Goal: Complete application form: Fill out and submit a form for a specific purpose

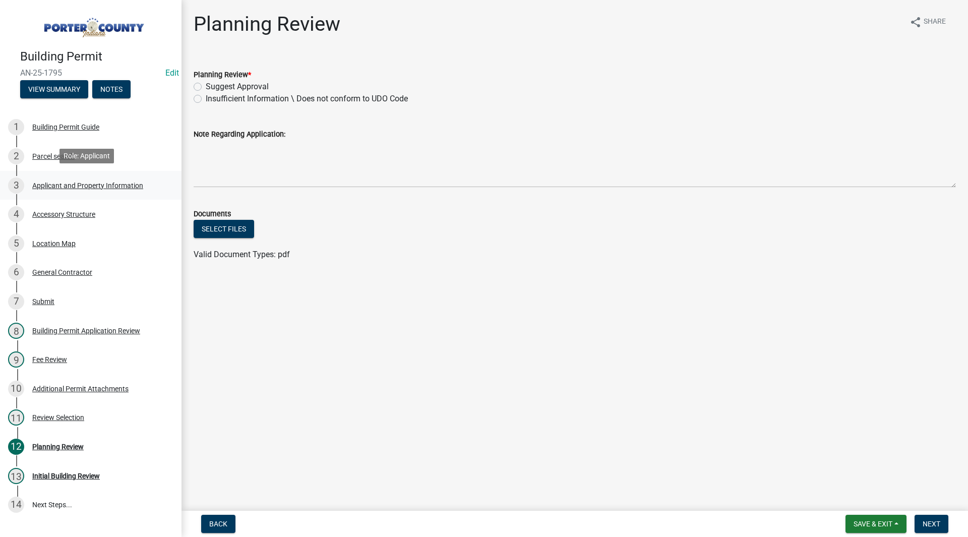
click at [140, 183] on div "Applicant and Property Information" at bounding box center [87, 185] width 111 height 7
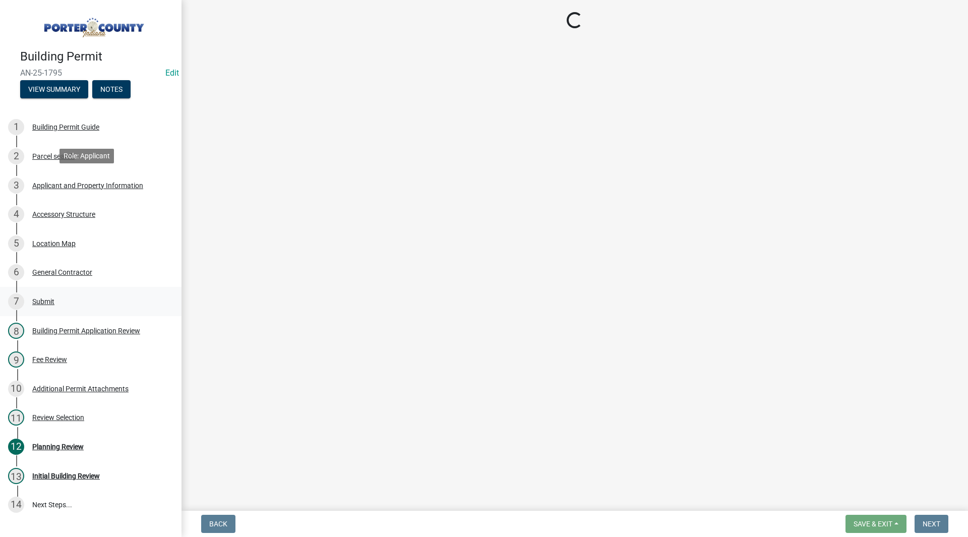
select select "42deca87-6946-4ced-a5f6-3d6cc7cfc8d2"
select select "f6a20749-9c5a-461f-8cbc-e769d10cedcc"
select select "b0f6f87b-588c-48c3-b728-322303c6bafe"
select select "ea6751d4-6bf7-4a16-89ee-f7801ab82aa1"
select select "e2d1b1d7-ccc9-456b-9e96-e16306515997"
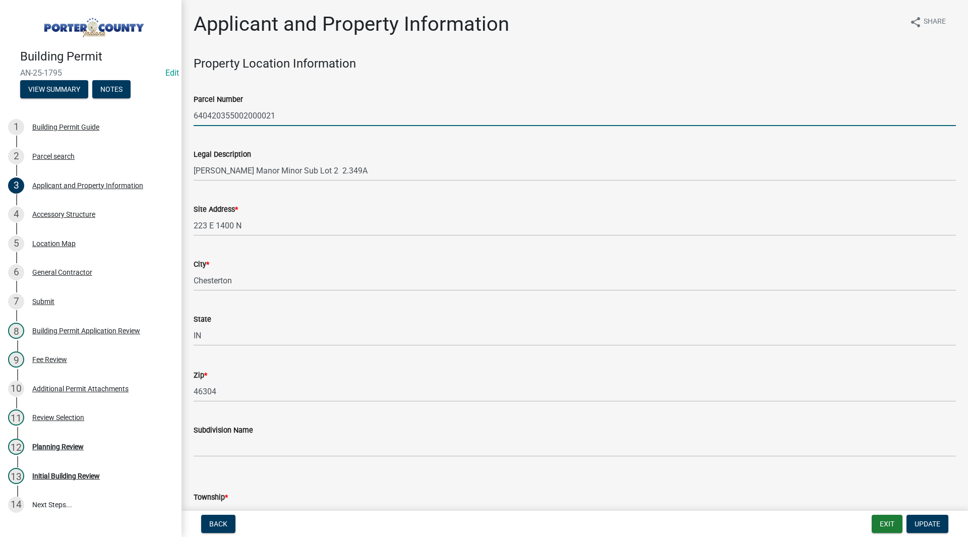
drag, startPoint x: 304, startPoint y: 117, endPoint x: 195, endPoint y: 118, distance: 109.4
click at [195, 118] on input "640420355002000021" at bounding box center [575, 115] width 762 height 21
click at [228, 132] on wm-data-entity-input "Parcel Number 640420355002000021" at bounding box center [575, 106] width 762 height 55
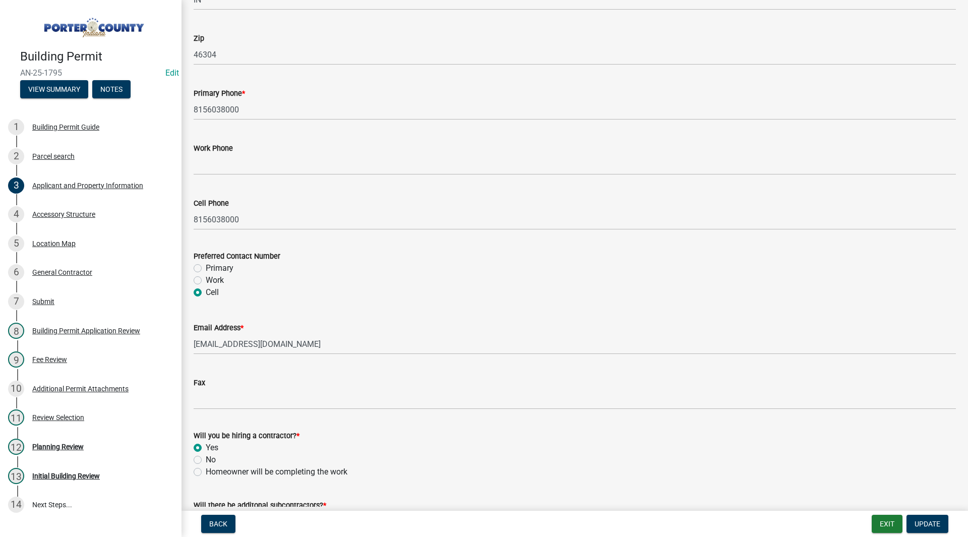
scroll to position [1349, 0]
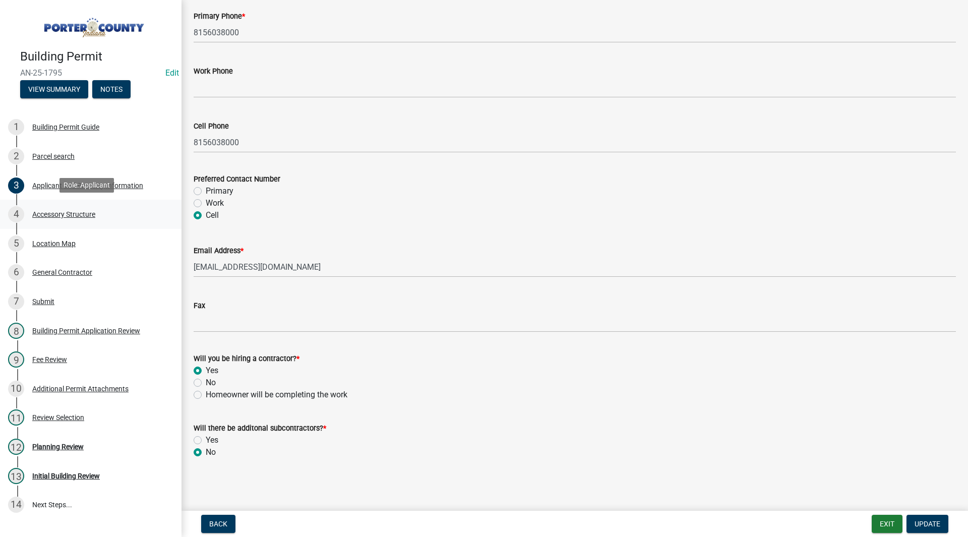
click at [73, 211] on div "Accessory Structure" at bounding box center [63, 214] width 63 height 7
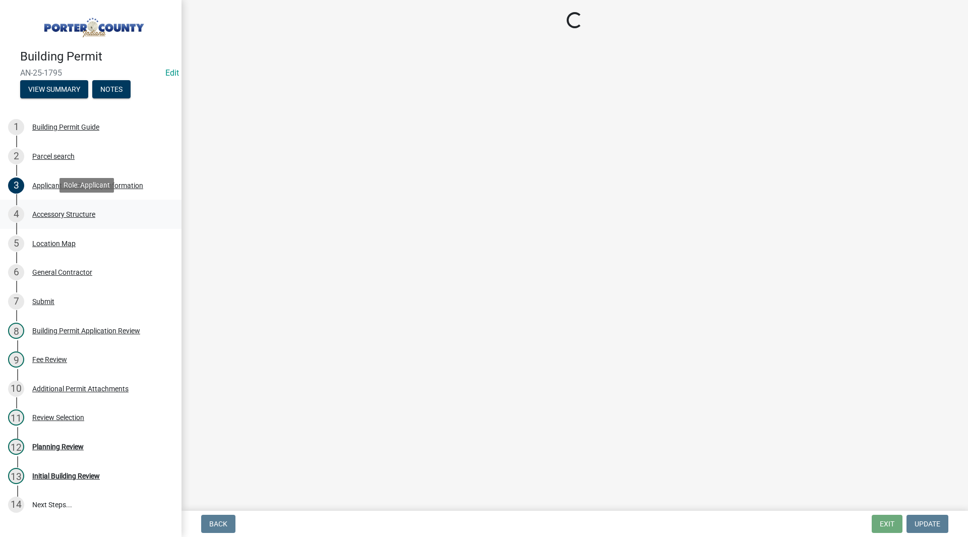
scroll to position [0, 0]
select select "b3000bfd-f408-4deb-8000-b6d1b85894a4"
select select "b16561a8-8531-4c00-a0ba-45c0345273e3"
select select "29856c7f-eeba-4e54-97cb-4d08c5c5b677"
select select "d63a0ebc-b44d-481d-ab70-ec75eba29316"
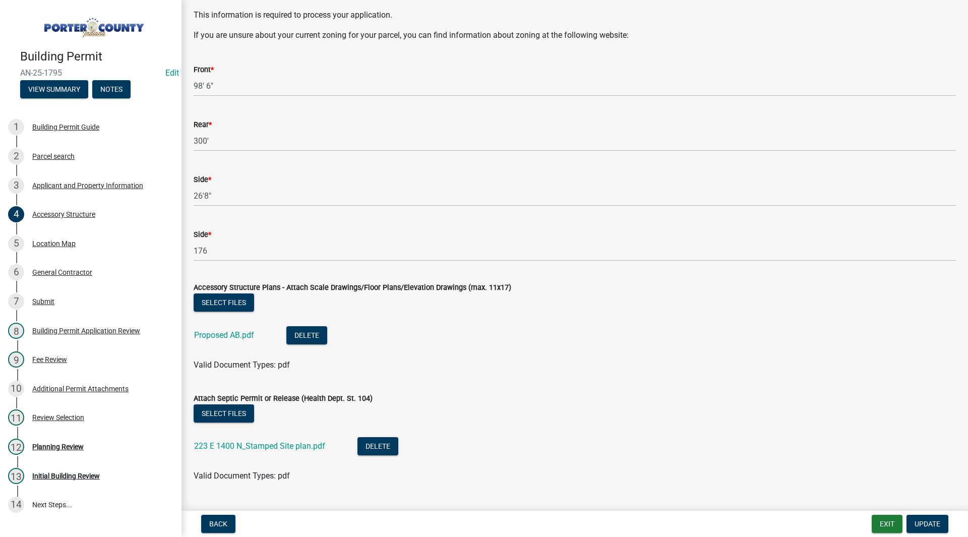
scroll to position [1705, 0]
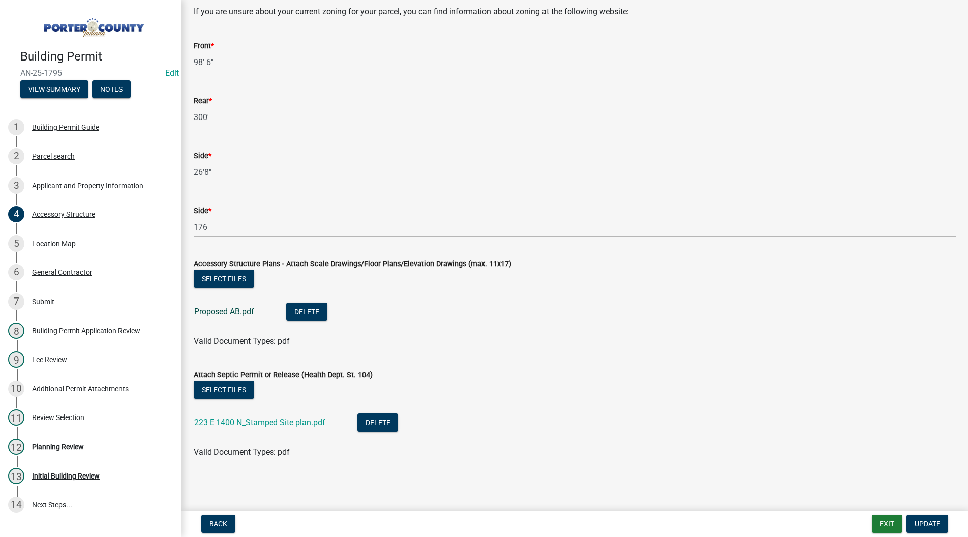
click at [237, 307] on link "Proposed AB.pdf" at bounding box center [224, 312] width 60 height 10
click at [222, 308] on link "Proposed AB.pdf" at bounding box center [224, 312] width 60 height 10
click at [277, 423] on link "223 E 1400 N_Stamped Site plan.pdf" at bounding box center [259, 422] width 131 height 10
click at [54, 246] on div "Location Map" at bounding box center [53, 243] width 43 height 7
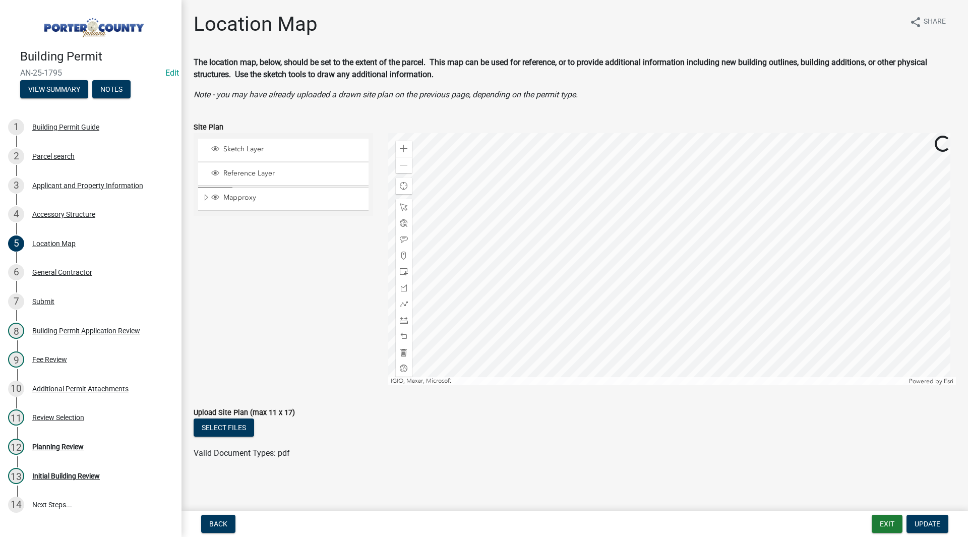
scroll to position [1, 0]
click at [86, 218] on div "4 Accessory Structure" at bounding box center [86, 214] width 157 height 16
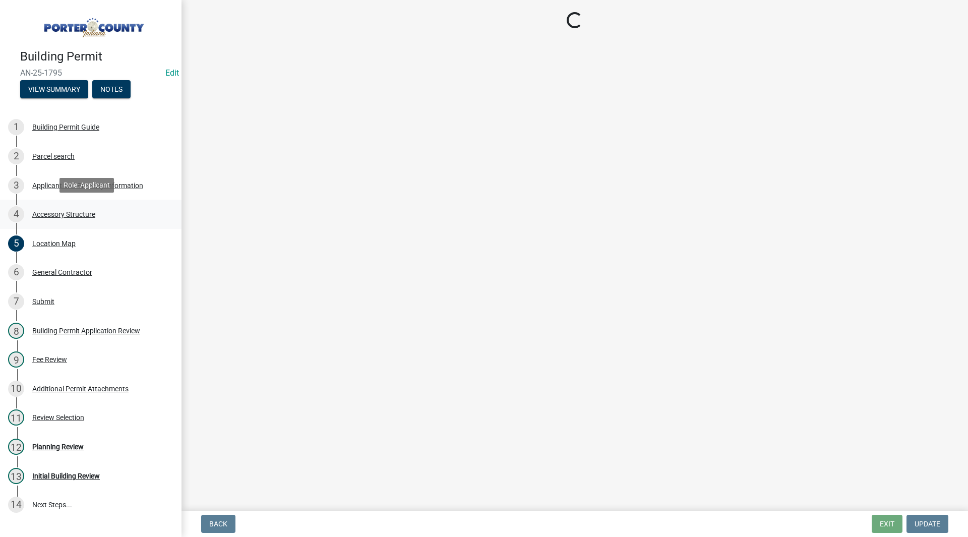
scroll to position [0, 0]
select select "b3000bfd-f408-4deb-8000-b6d1b85894a4"
select select "b16561a8-8531-4c00-a0ba-45c0345273e3"
select select "29856c7f-eeba-4e54-97cb-4d08c5c5b677"
select select "d63a0ebc-b44d-481d-ab70-ec75eba29316"
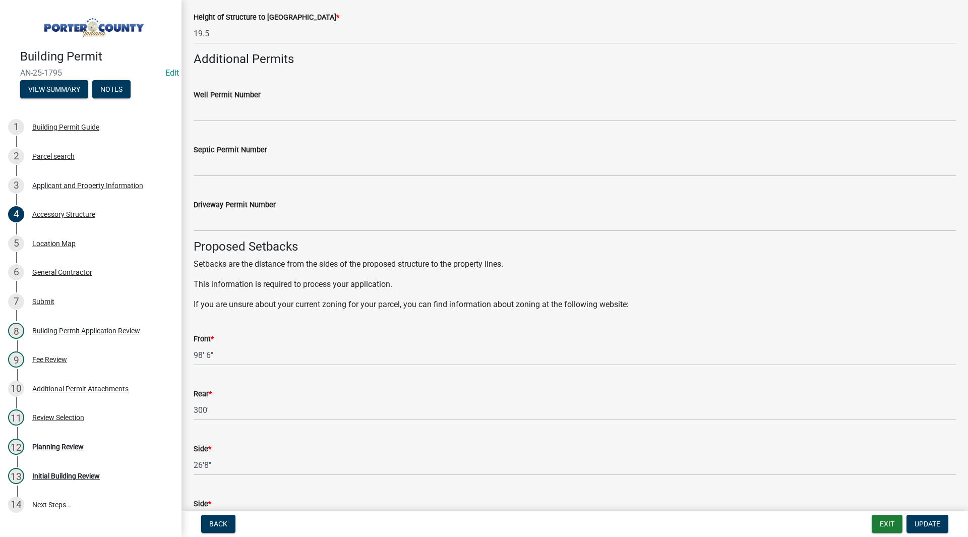
scroll to position [1705, 0]
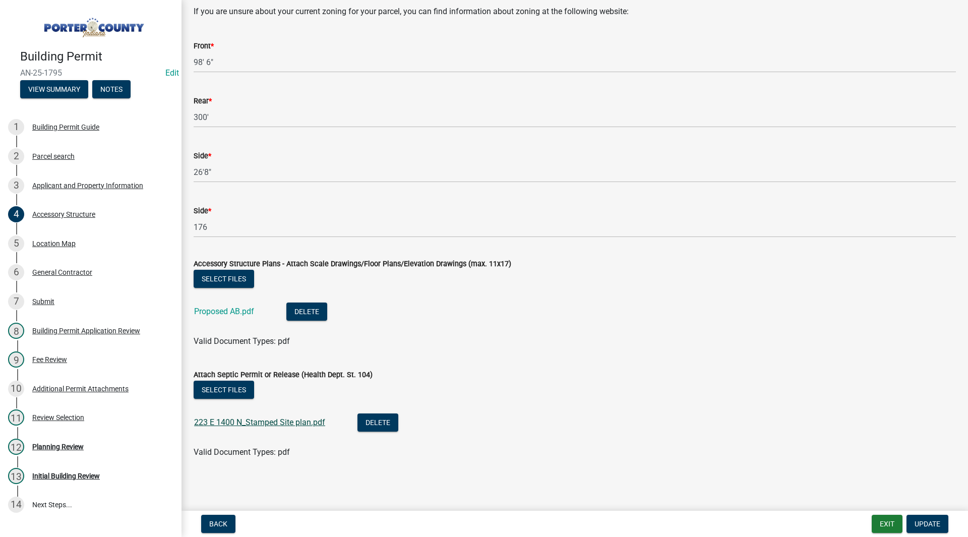
click at [278, 421] on link "223 E 1400 N_Stamped Site plan.pdf" at bounding box center [259, 422] width 131 height 10
click at [68, 443] on div "Planning Review" at bounding box center [57, 446] width 51 height 7
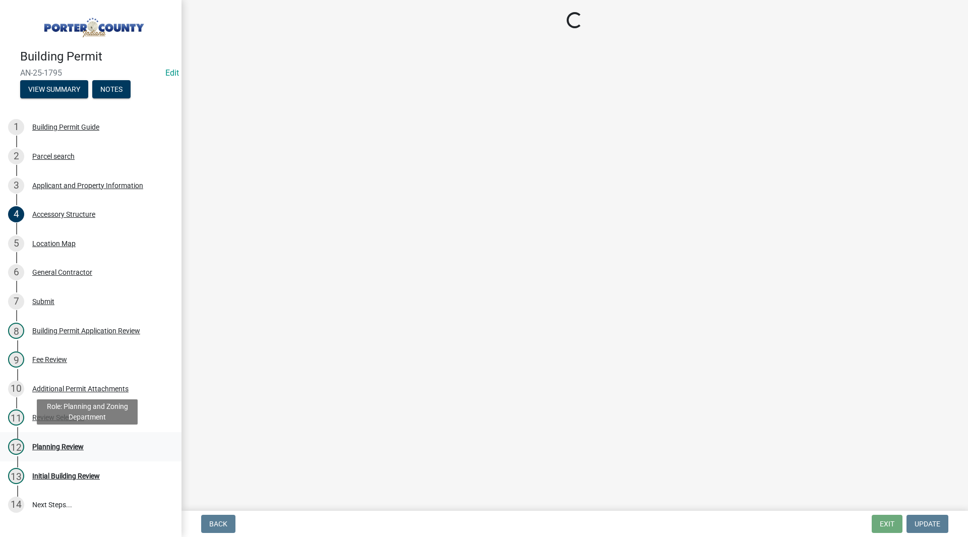
scroll to position [0, 0]
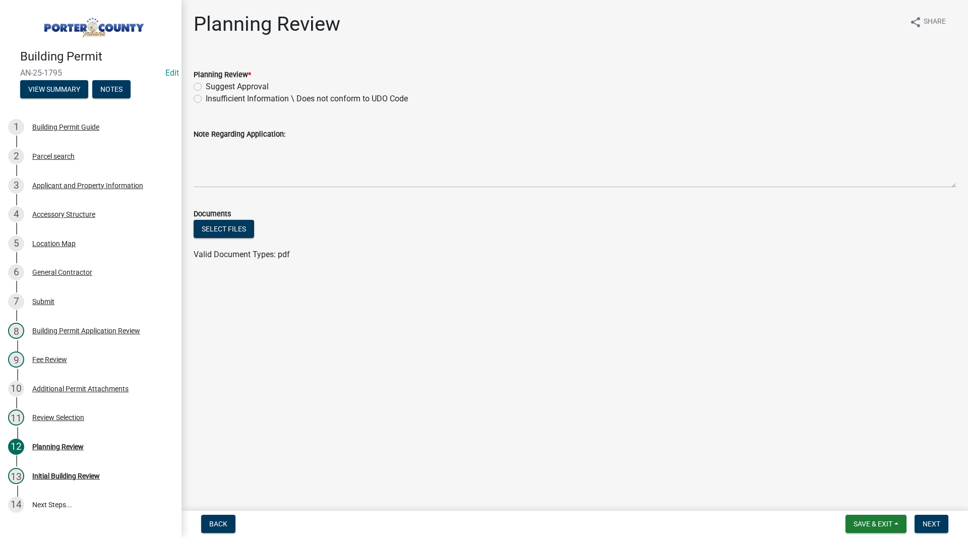
click at [218, 81] on label "Suggest Approval" at bounding box center [237, 87] width 63 height 12
click at [212, 81] on input "Suggest Approval" at bounding box center [209, 84] width 7 height 7
radio input "true"
click at [944, 525] on button "Next" at bounding box center [932, 524] width 34 height 18
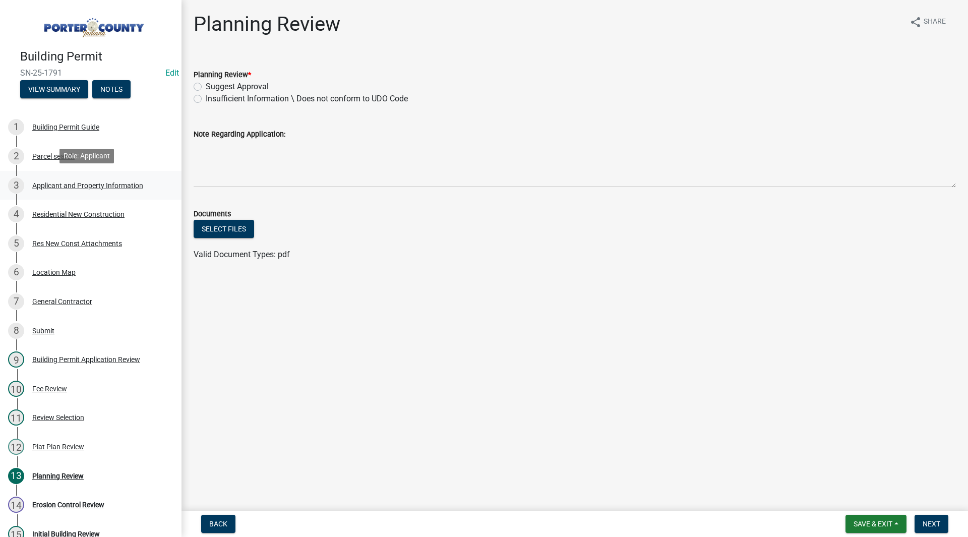
click at [117, 191] on div "3 Applicant and Property Information" at bounding box center [86, 185] width 157 height 16
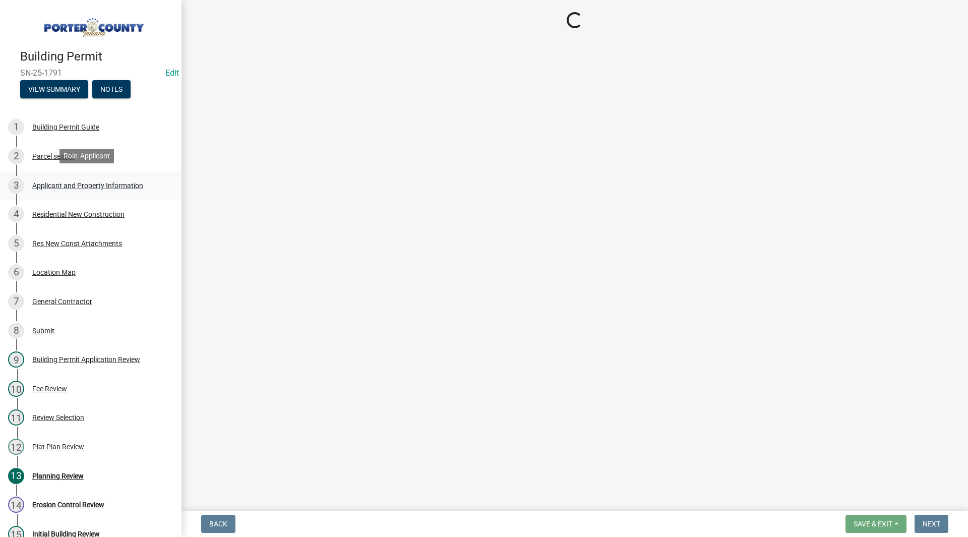
select select "727dfea8-a90f-47eb-b41f-dba829b609f5"
select select "ea6751d4-6bf7-4a16-89ee-f7801ab82aa1"
select select "271bd504-2c49-4a3f-937e-0db1d3436bac"
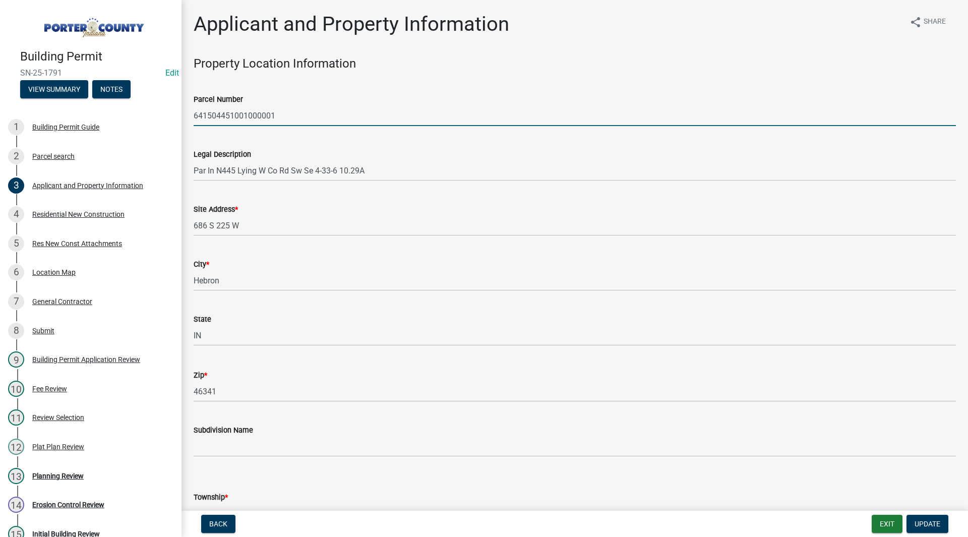
drag, startPoint x: 296, startPoint y: 115, endPoint x: 188, endPoint y: 115, distance: 108.4
click at [188, 115] on div "Parcel Number 641504451001000001" at bounding box center [574, 102] width 777 height 47
click at [296, 116] on input "641504451001000001" at bounding box center [575, 115] width 762 height 21
click at [270, 137] on div "Legal Description Par In N445 Lying W Co Rd Sw Se 4-33-6 10.29A" at bounding box center [575, 157] width 762 height 47
click at [263, 135] on div "Legal Description Par In N445 Lying W Co Rd Sw Se 4-33-6 10.29A" at bounding box center [575, 157] width 762 height 47
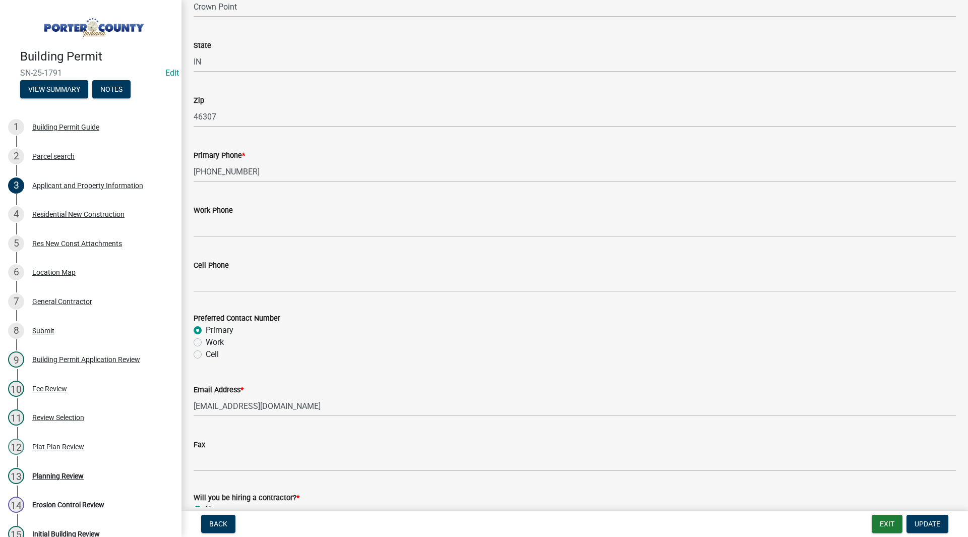
scroll to position [1349, 0]
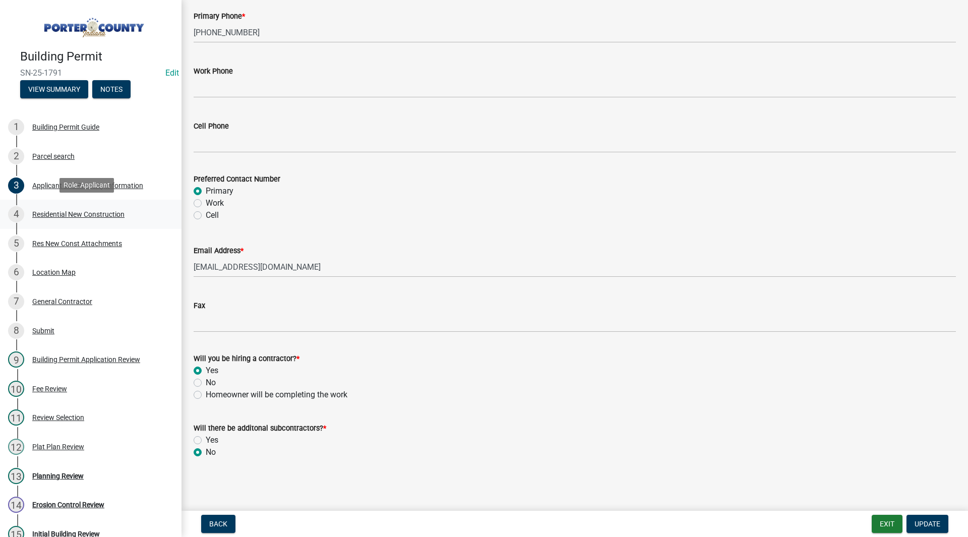
click at [96, 214] on div "Residential New Construction" at bounding box center [78, 214] width 92 height 7
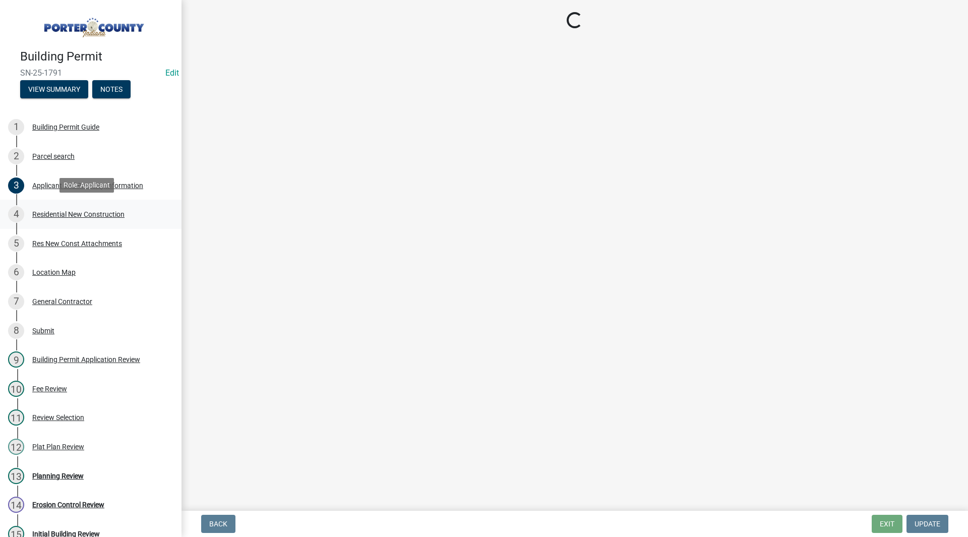
scroll to position [0, 0]
select select "4da9c449-5c2c-48cd-a36d-d108213ca6ba"
select select "61f444c2-0fc1-413e-9948-9a2e89704ff6"
select select "bc1034c9-9a5f-4372-bced-1af0bc4c05e7"
select select "a7554658-1ff0-4ba4-86bb-30b1109b1a56"
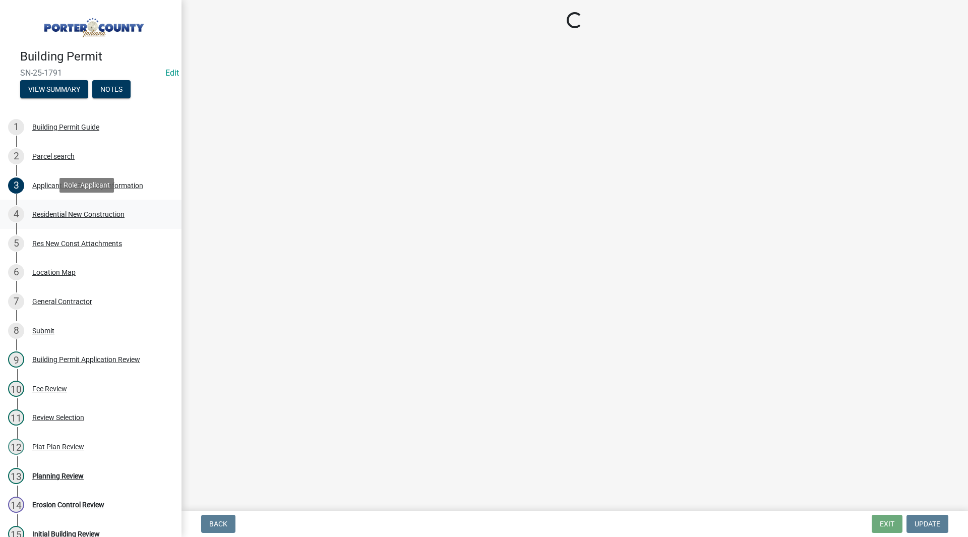
select select "7427f001-d34c-4c58-bf3c-f60178144653"
select select "aeb13f5b-f618-4fb0-9457-a1d82e5b0688"
select select "569fc36c-3166-4026-8764-ea78816a78f1"
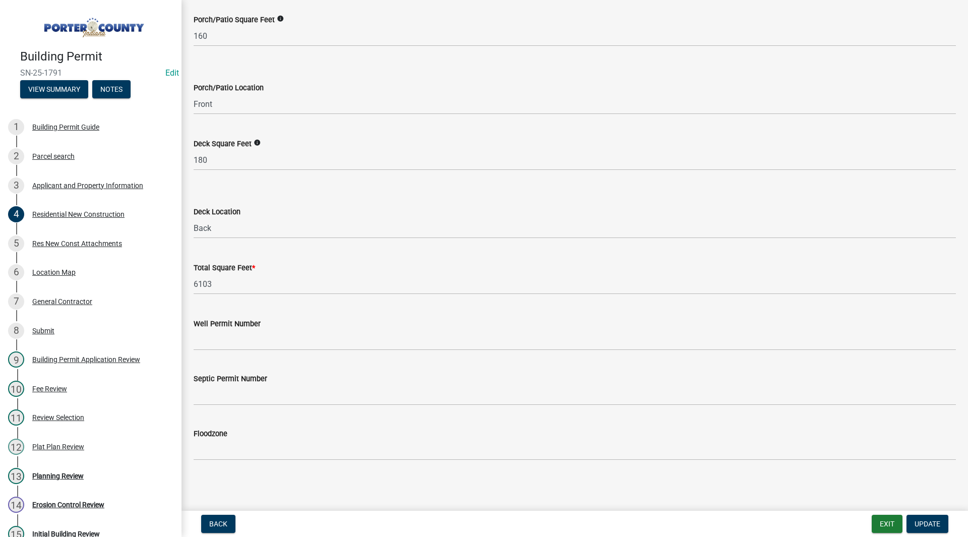
scroll to position [2607, 0]
click at [60, 244] on div "Res New Const Attachments" at bounding box center [77, 243] width 90 height 7
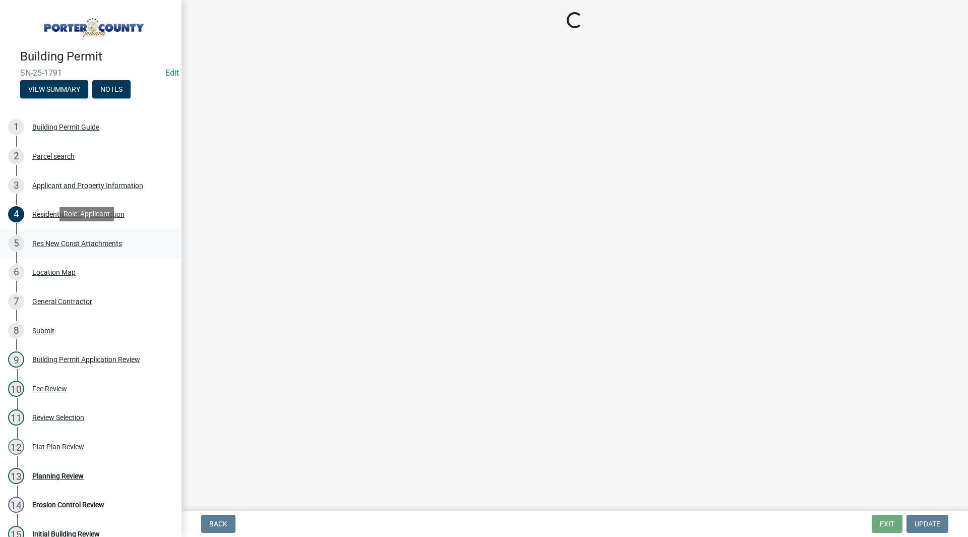
scroll to position [0, 0]
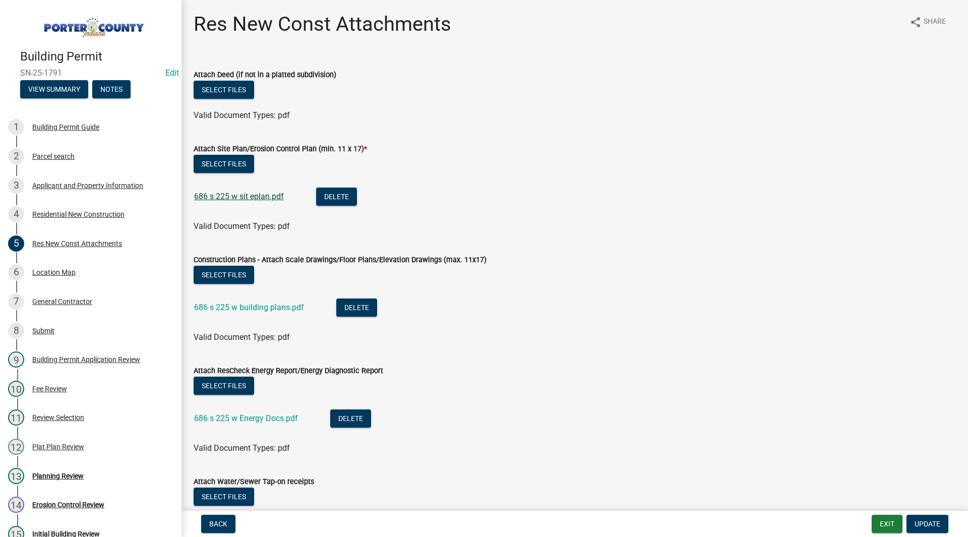
click at [256, 195] on link "686 s 225 w sit eplan.pdf" at bounding box center [239, 197] width 90 height 10
click at [277, 311] on link "686 s 225 w building plans.pdf" at bounding box center [249, 307] width 110 height 10
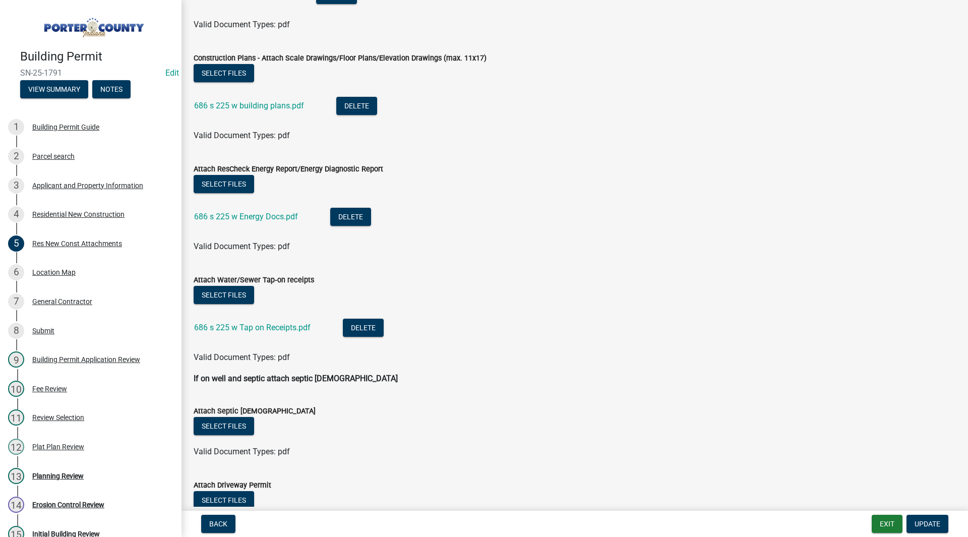
scroll to position [349, 0]
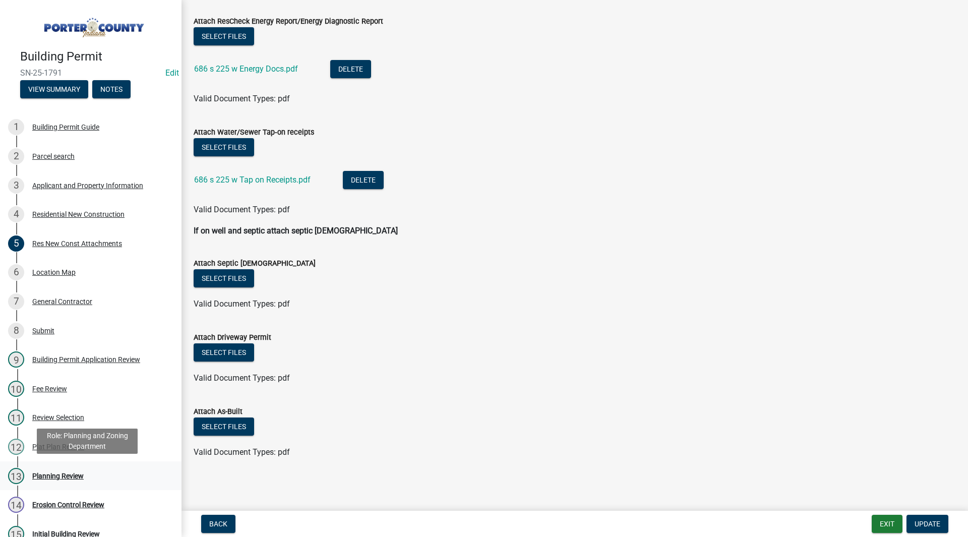
click at [94, 465] on link "13 Planning Review" at bounding box center [90, 475] width 181 height 29
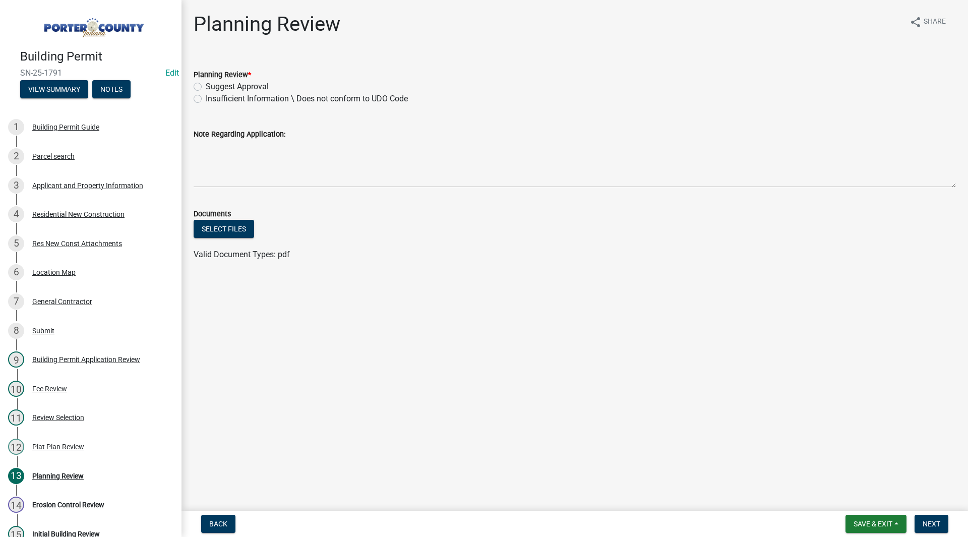
click at [248, 87] on label "Suggest Approval" at bounding box center [237, 87] width 63 height 12
click at [212, 87] on input "Suggest Approval" at bounding box center [209, 84] width 7 height 7
radio input "true"
click at [922, 521] on button "Next" at bounding box center [932, 524] width 34 height 18
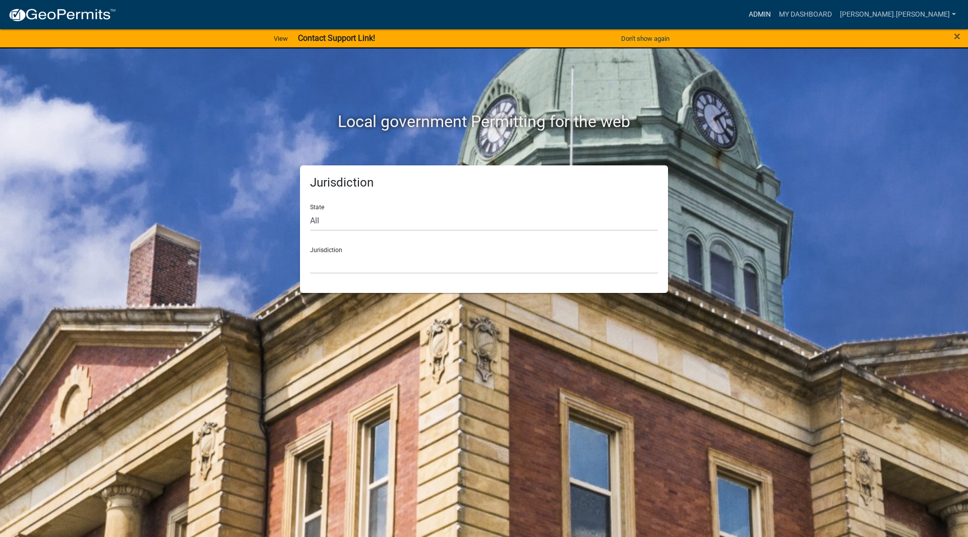
click at [775, 12] on link "Admin" at bounding box center [760, 14] width 30 height 19
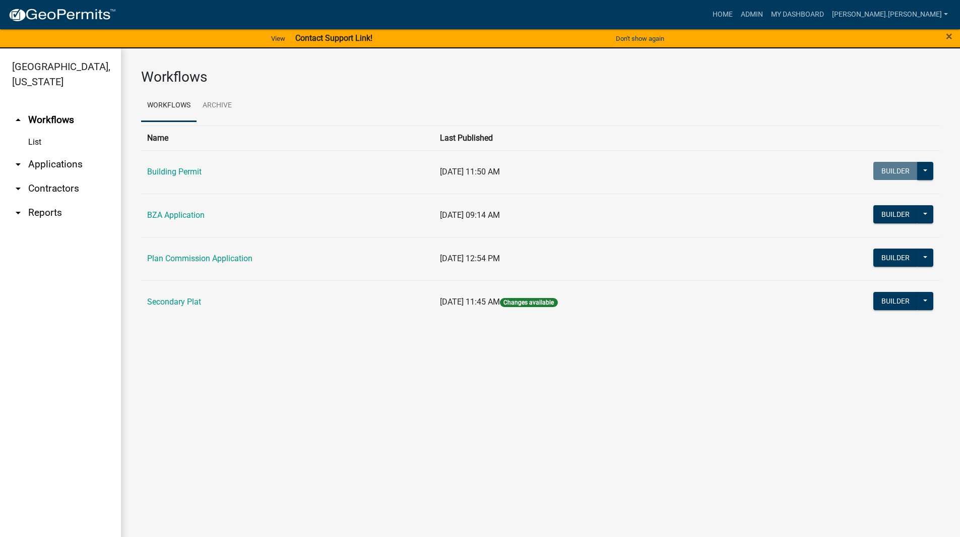
click at [53, 152] on link "arrow_drop_down Applications" at bounding box center [60, 164] width 121 height 24
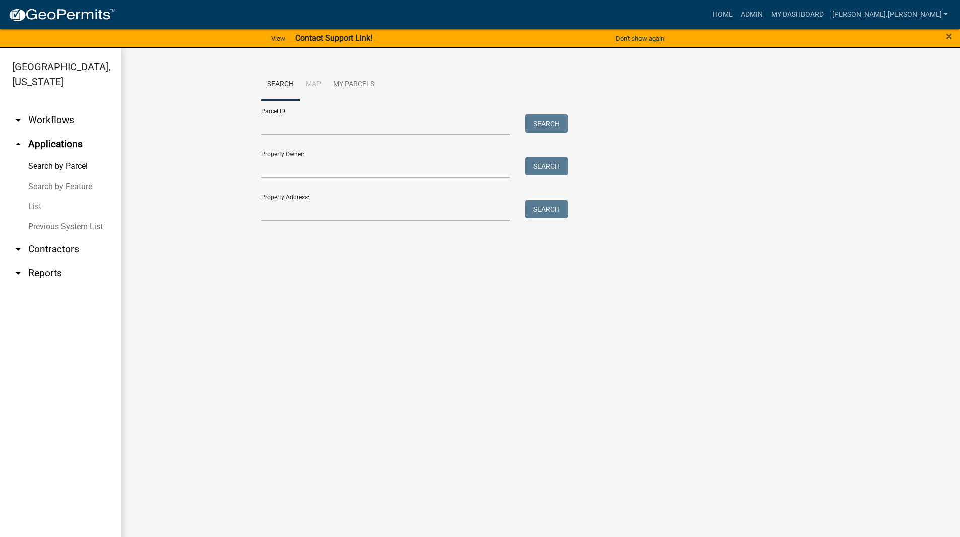
click at [39, 197] on link "List" at bounding box center [60, 207] width 121 height 20
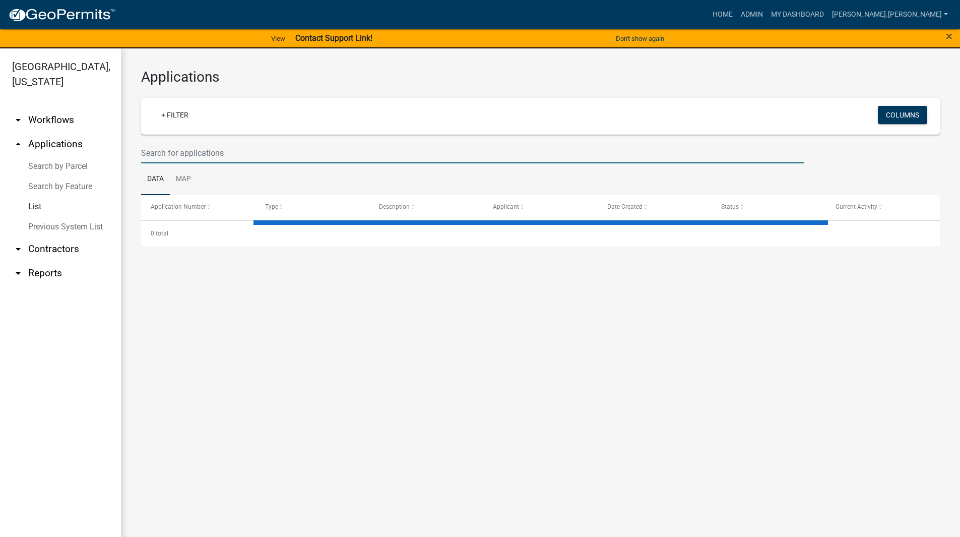
click at [241, 150] on input "text" at bounding box center [472, 153] width 663 height 21
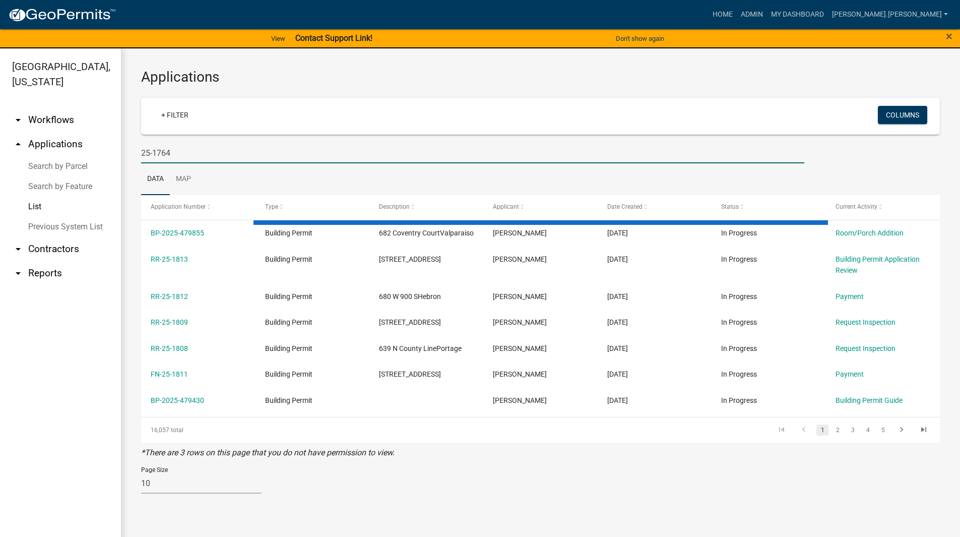
type input "25-1764"
click at [136, 172] on div "Applications + Filter Columns 25-1764 Data Map Application Number Type Descript…" at bounding box center [540, 284] width 839 height 473
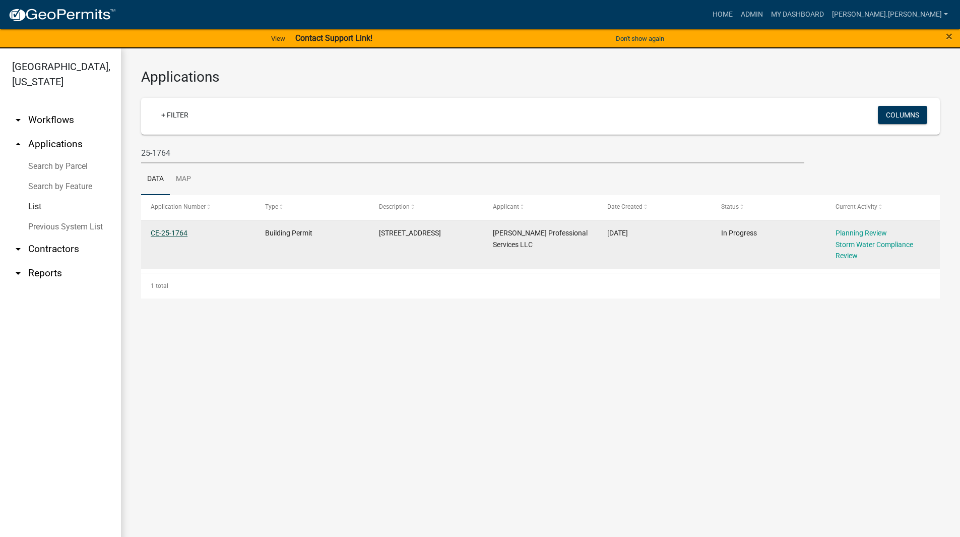
click at [169, 231] on link "CE-25-1764" at bounding box center [169, 233] width 37 height 8
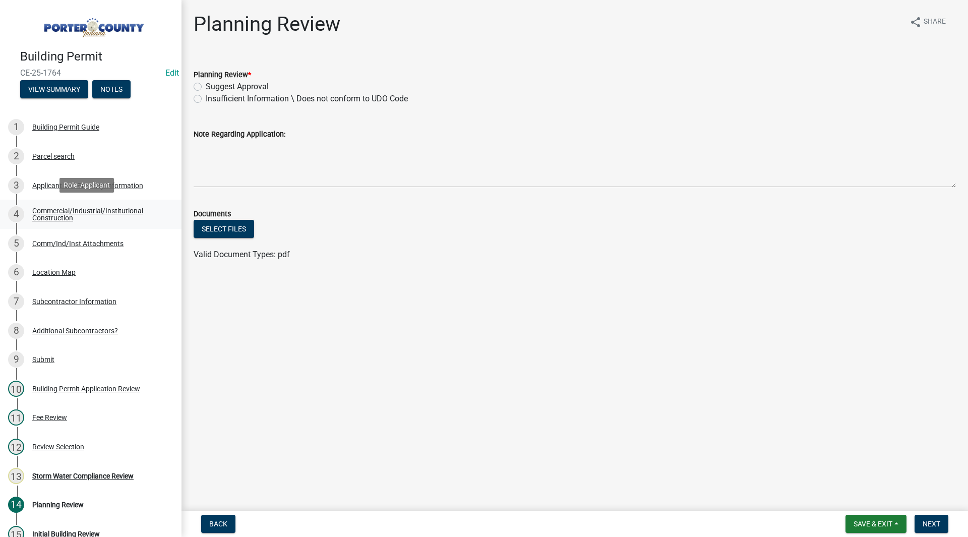
click at [117, 224] on link "4 Commercial/Industrial/Institutional Construction" at bounding box center [90, 214] width 181 height 29
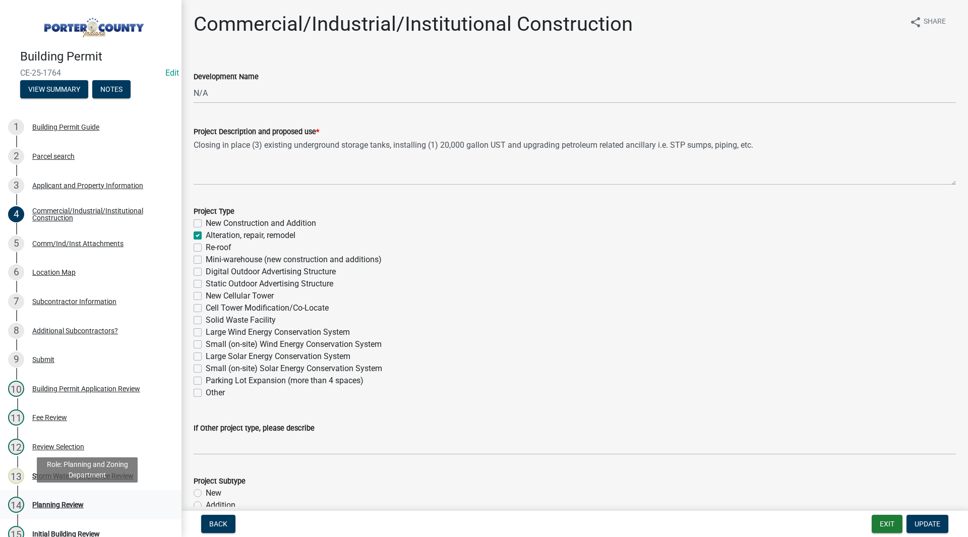
click at [57, 501] on div "Planning Review" at bounding box center [57, 504] width 51 height 7
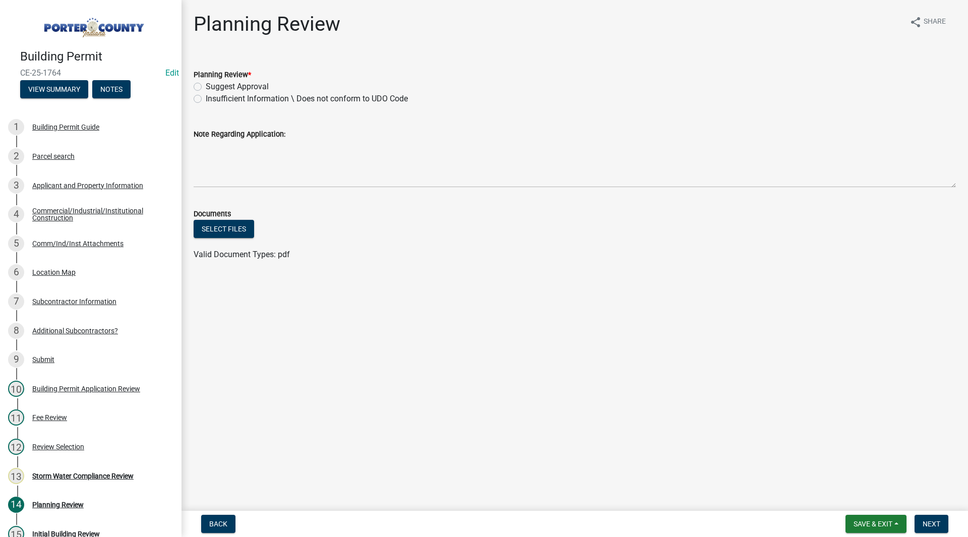
click at [238, 88] on label "Suggest Approval" at bounding box center [237, 87] width 63 height 12
click at [212, 87] on input "Suggest Approval" at bounding box center [209, 84] width 7 height 7
radio input "true"
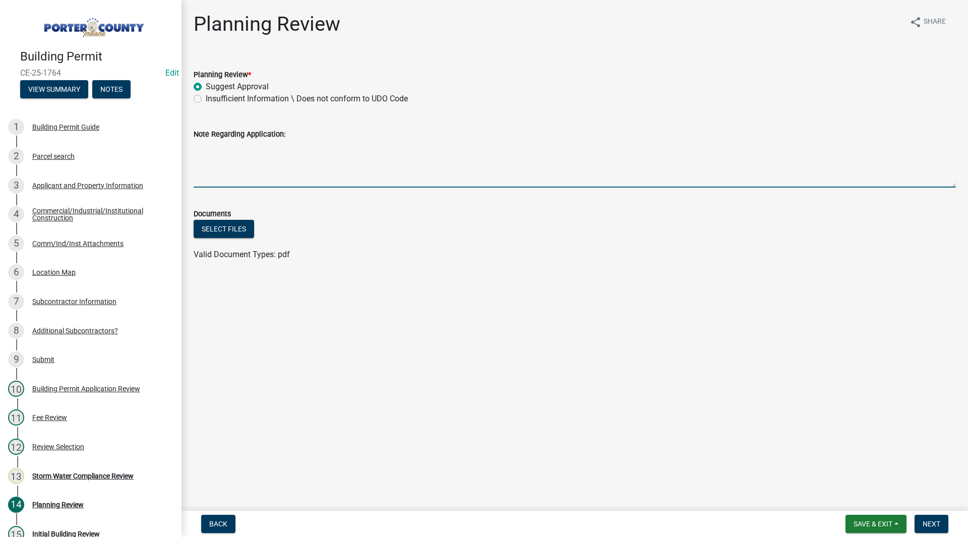
click at [232, 167] on textarea "Note Regarding Application:" at bounding box center [575, 163] width 762 height 47
type textarea "Per Mike Jabo, no Planning Review required."
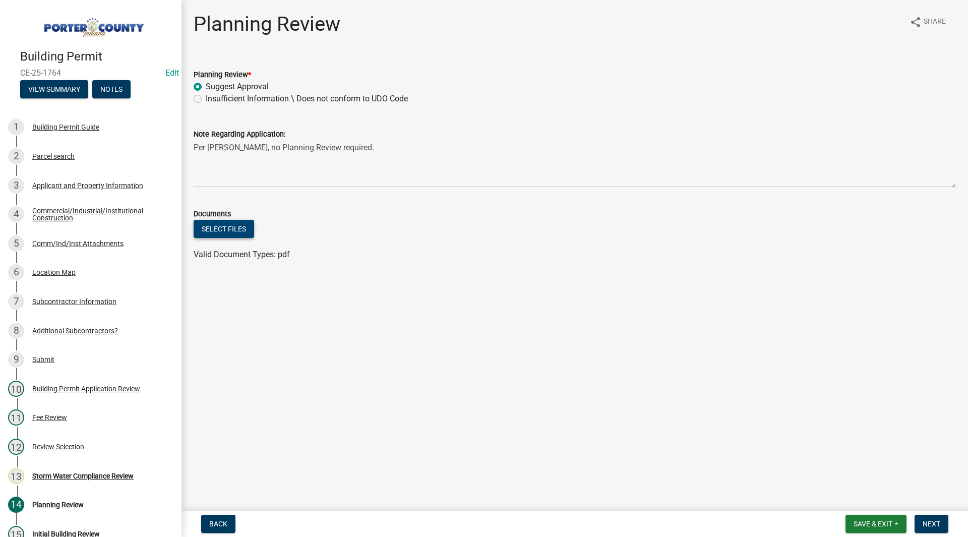
click at [246, 229] on button "Select files" at bounding box center [224, 229] width 60 height 18
click at [504, 333] on main "Planning Review share Share Planning Review * Suggest Approval Insufficient Inf…" at bounding box center [574, 253] width 786 height 507
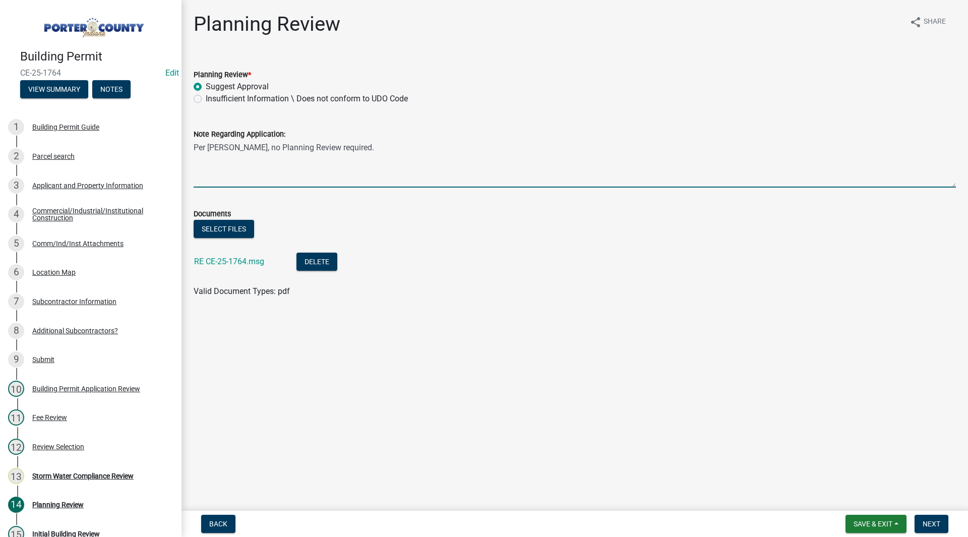
click at [379, 141] on textarea "Per Mike Jabo, no Planning Review required." at bounding box center [575, 163] width 762 height 47
click at [433, 295] on div "Valid Document Types: pdf" at bounding box center [574, 291] width 777 height 12
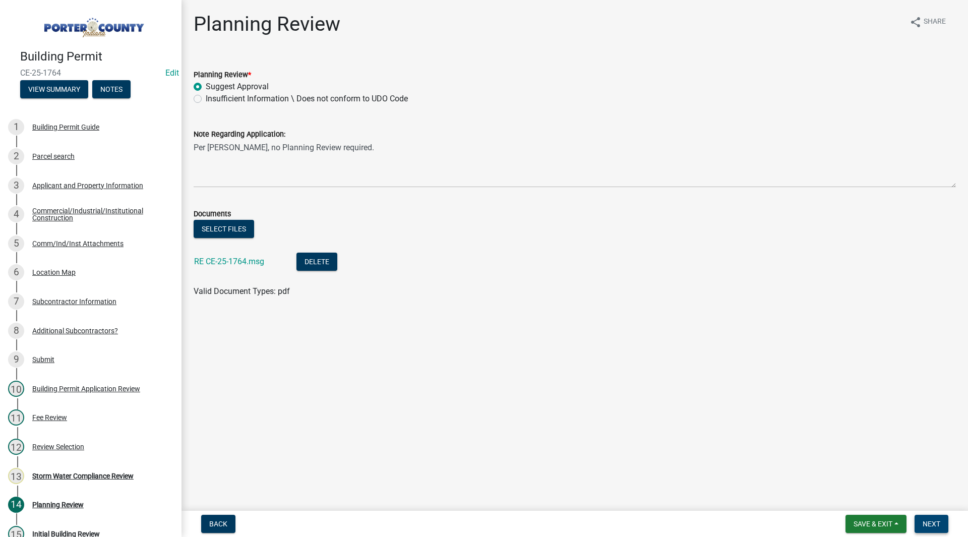
click at [925, 524] on span "Next" at bounding box center [932, 524] width 18 height 8
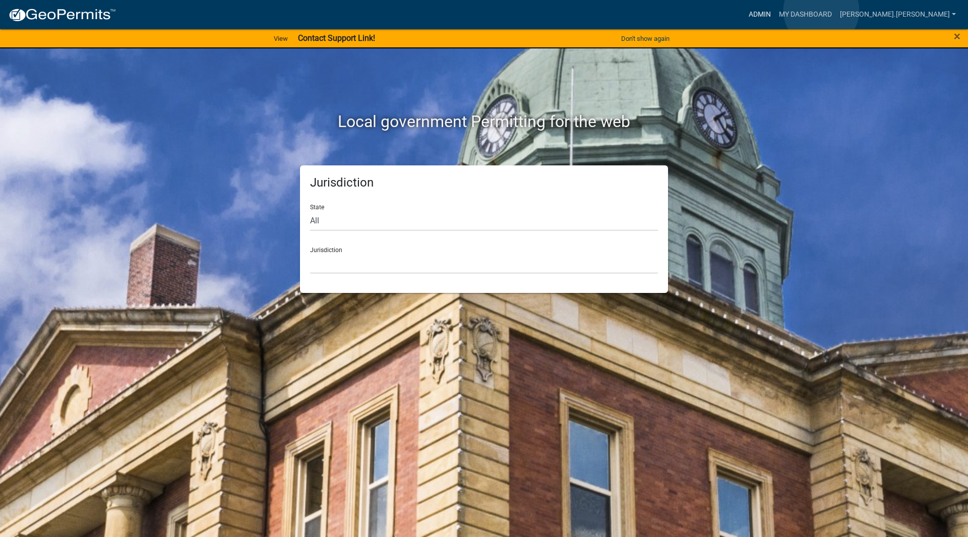
click at [775, 11] on link "Admin" at bounding box center [760, 14] width 30 height 19
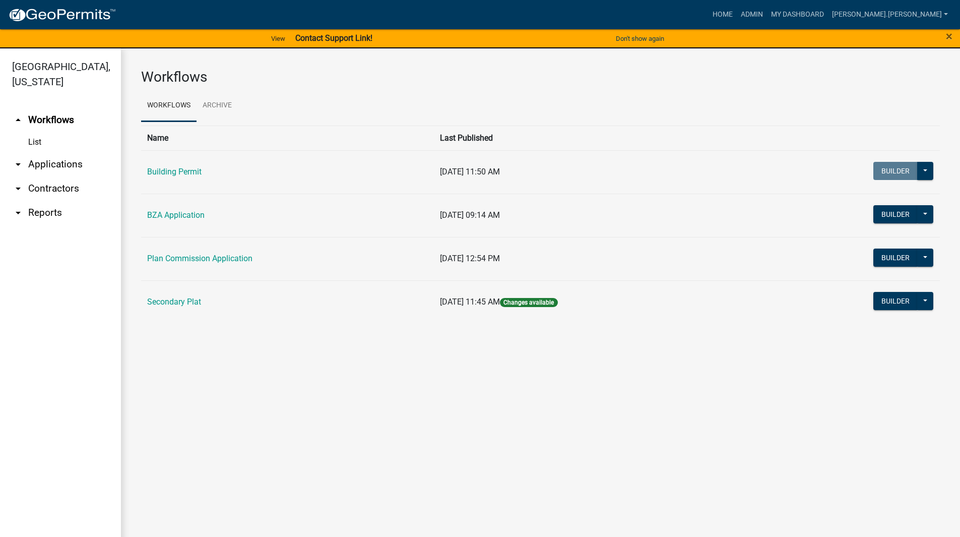
click at [57, 152] on link "arrow_drop_down Applications" at bounding box center [60, 164] width 121 height 24
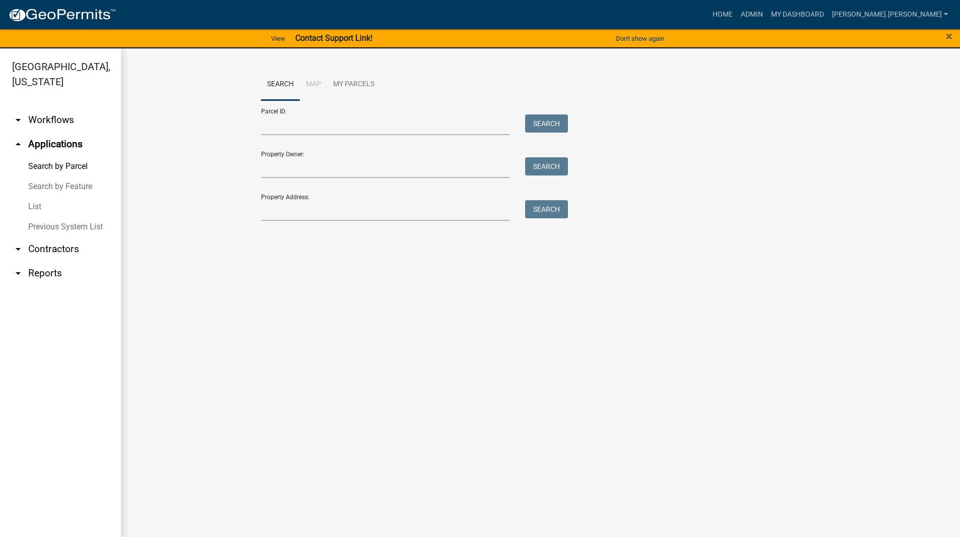
click at [43, 197] on link "List" at bounding box center [60, 207] width 121 height 20
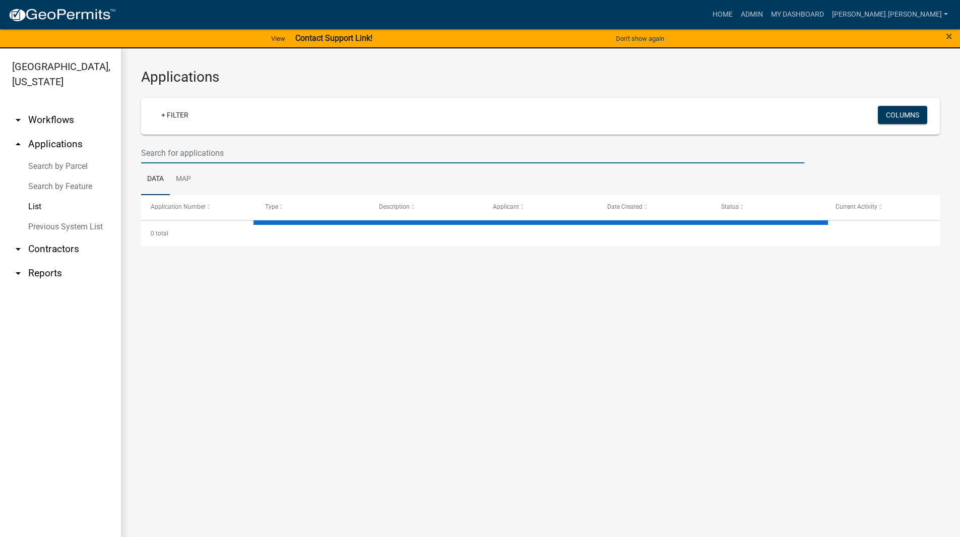
click at [232, 149] on input "text" at bounding box center [472, 153] width 663 height 21
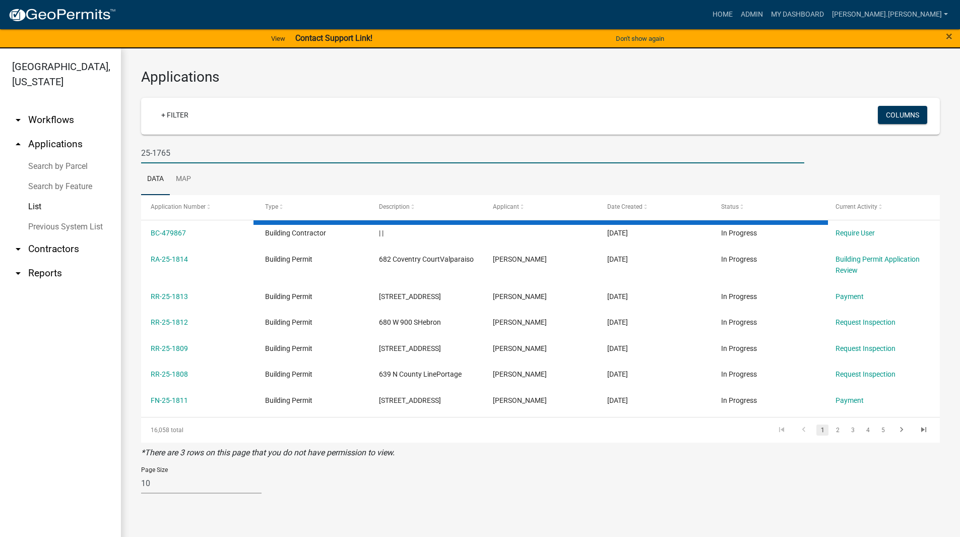
type input "25-1765"
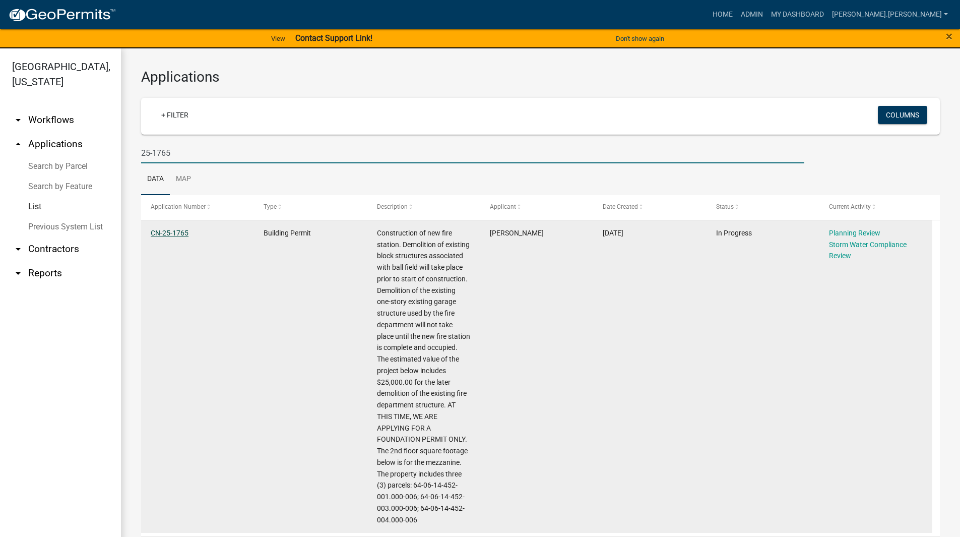
click at [172, 235] on link "CN-25-1765" at bounding box center [170, 233] width 38 height 8
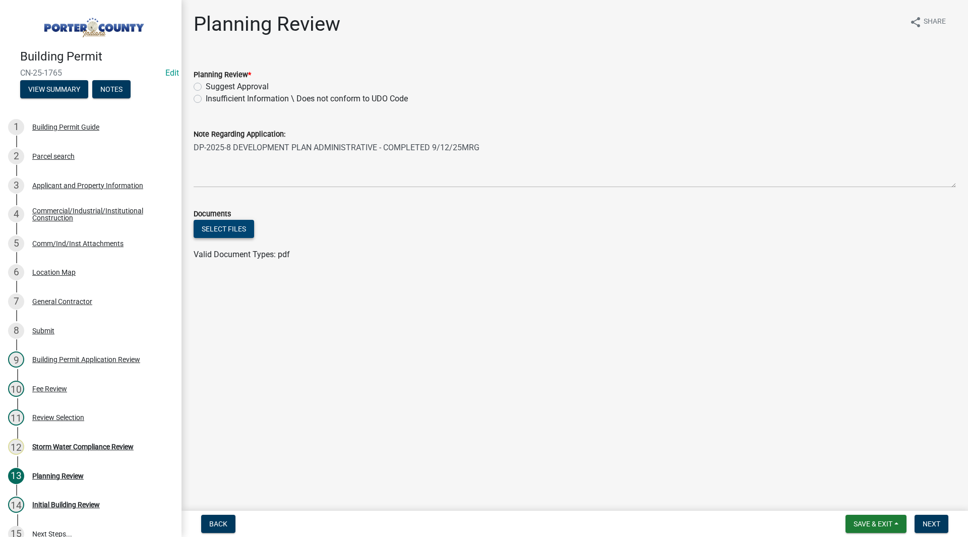
click at [209, 227] on button "Select files" at bounding box center [224, 229] width 60 height 18
click at [210, 226] on button "Select files" at bounding box center [224, 229] width 60 height 18
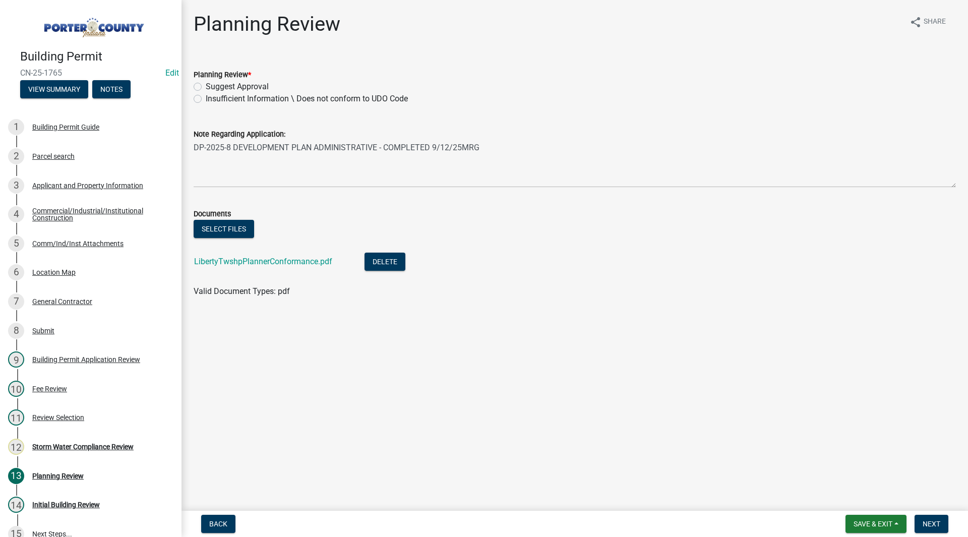
click at [442, 394] on main "Planning Review share Share Planning Review * Suggest Approval Insufficient Inf…" at bounding box center [574, 253] width 786 height 507
click at [206, 88] on label "Suggest Approval" at bounding box center [237, 87] width 63 height 12
click at [206, 87] on input "Suggest Approval" at bounding box center [209, 84] width 7 height 7
radio input "true"
click at [929, 521] on span "Next" at bounding box center [932, 524] width 18 height 8
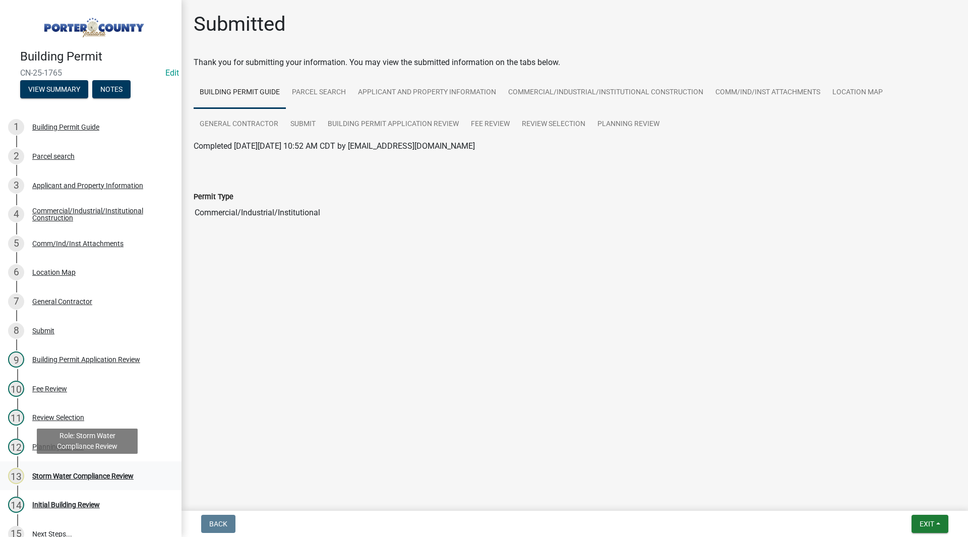
click at [89, 474] on div "Storm Water Compliance Review" at bounding box center [82, 475] width 101 height 7
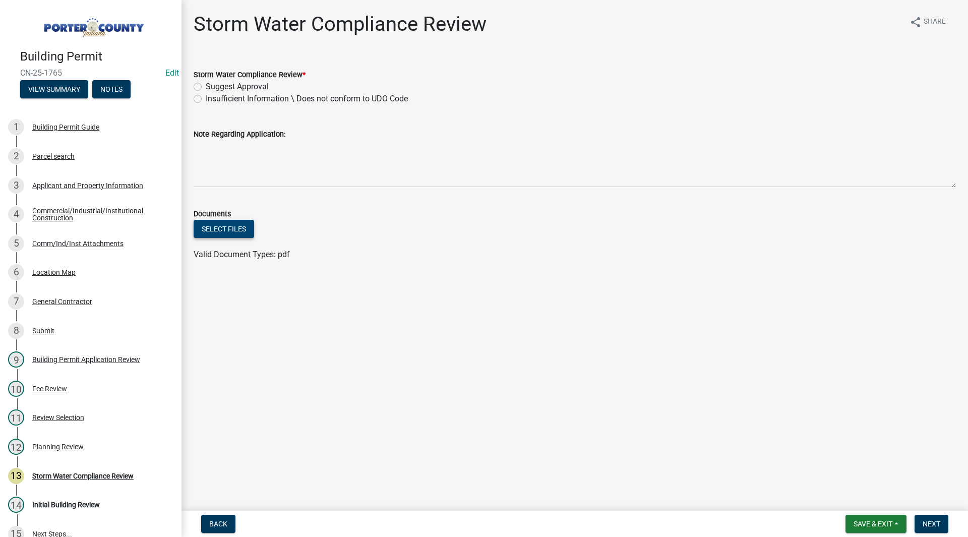
click at [230, 235] on button "Select files" at bounding box center [224, 229] width 60 height 18
click at [206, 226] on button "Select files" at bounding box center [224, 229] width 60 height 18
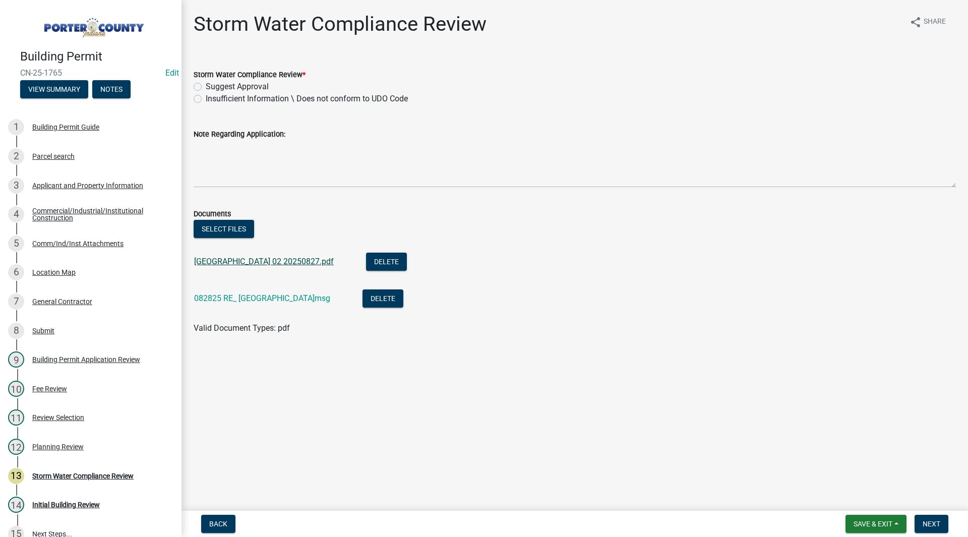
click at [263, 258] on link "Ltr Liberty Township Fire Station 02 20250827.pdf" at bounding box center [264, 262] width 140 height 10
click at [306, 303] on div "082825 RE_ Liberty Township Fire Station.msg" at bounding box center [270, 299] width 152 height 21
click at [308, 296] on link "082825 RE_ Liberty Township Fire Station.msg" at bounding box center [262, 298] width 136 height 10
click at [374, 372] on main "Storm Water Compliance Review share Share Storm Water Compliance Review * Sugge…" at bounding box center [574, 253] width 786 height 507
click at [231, 90] on label "Suggest Approval" at bounding box center [237, 87] width 63 height 12
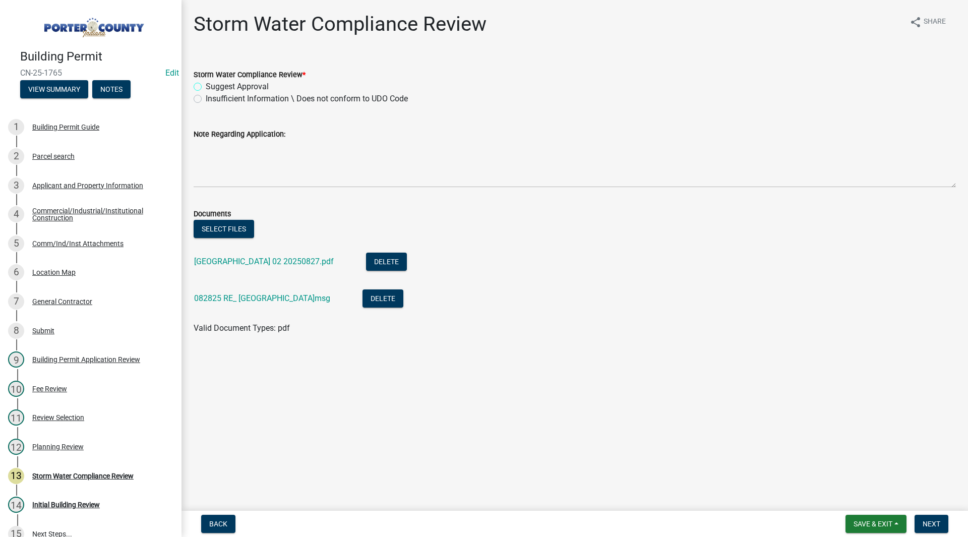
click at [212, 87] on input "Suggest Approval" at bounding box center [209, 84] width 7 height 7
radio input "true"
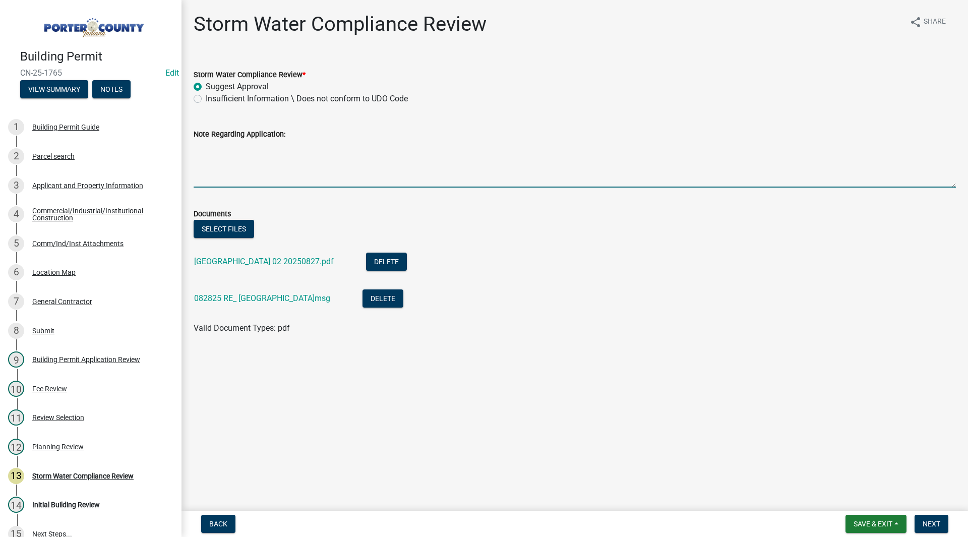
click at [249, 155] on textarea "Note Regarding Application:" at bounding box center [575, 163] width 762 height 47
click at [278, 150] on textarea "See attachments, Davids review letter and email correspondence." at bounding box center [575, 163] width 762 height 47
click at [306, 206] on form "Documents Select files Ltr Liberty Township Fire Station 02 20250827.pdf Delete…" at bounding box center [575, 265] width 762 height 139
click at [257, 145] on textarea "See attachments, David's review letter and email correspondence." at bounding box center [575, 163] width 762 height 47
type textarea "See attachments-- David's review letter and email correspondence."
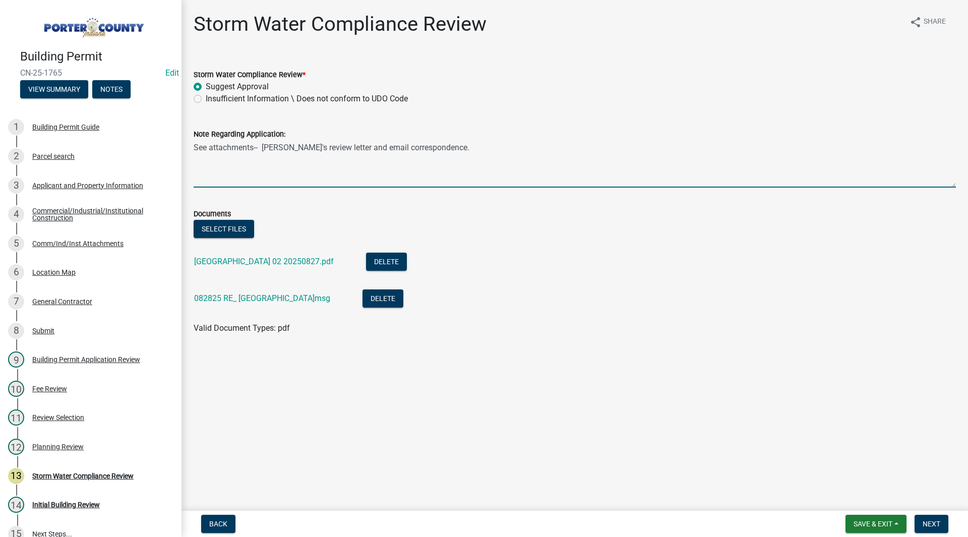
click at [379, 229] on div "Select files" at bounding box center [575, 230] width 762 height 21
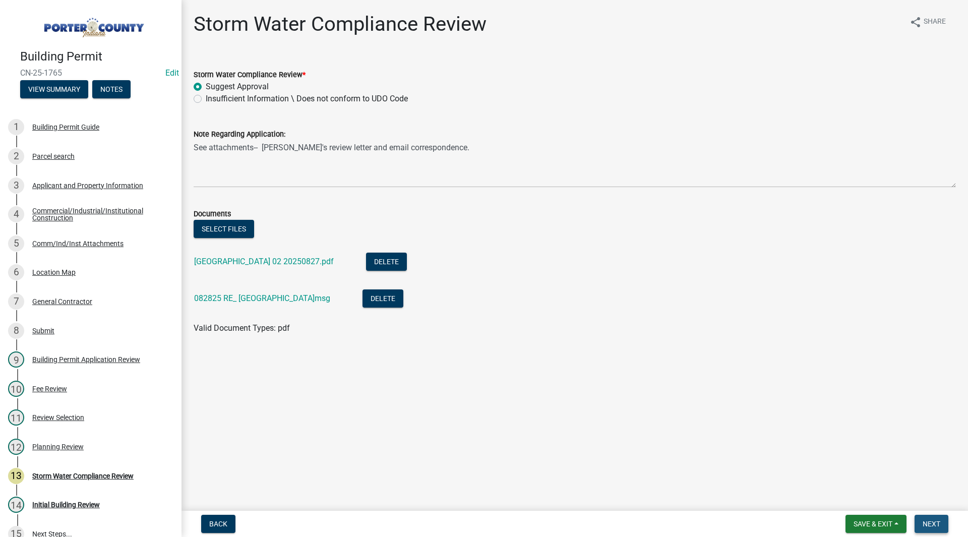
click at [920, 517] on button "Next" at bounding box center [932, 524] width 34 height 18
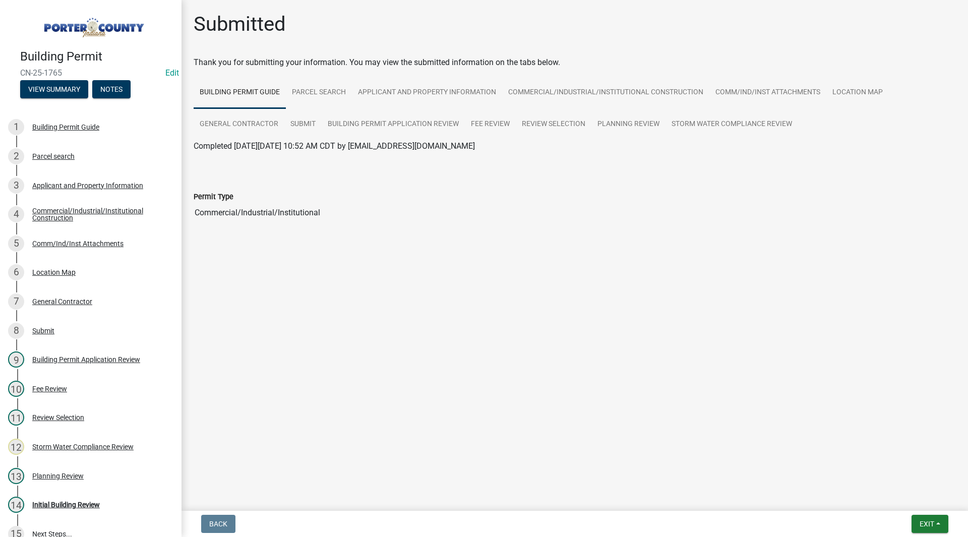
drag, startPoint x: 239, startPoint y: 317, endPoint x: 231, endPoint y: 222, distance: 95.1
click at [239, 317] on main "Submitted Thank you for submitting your information. You may view the submitted…" at bounding box center [574, 253] width 786 height 507
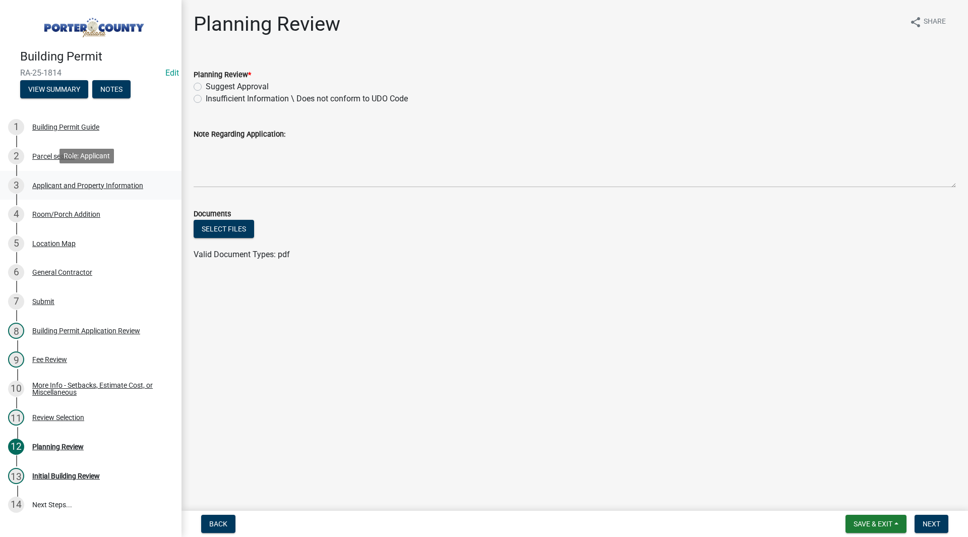
click at [117, 193] on link "3 Applicant and Property Information" at bounding box center [90, 185] width 181 height 29
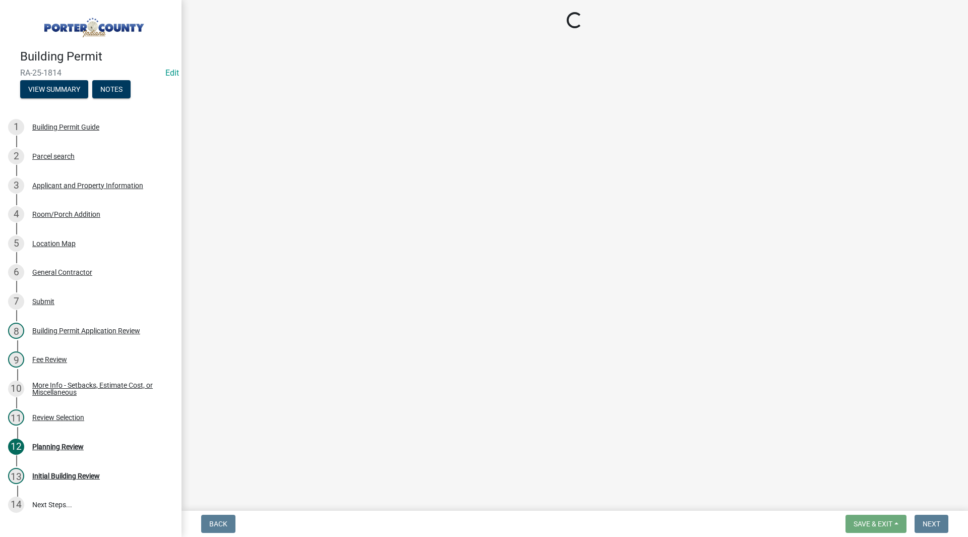
select select "eebc071e-620a-4db8-83e9-cb6b194c67e9"
select select "c796f995-08fe-487b-a20e-70ab553361d3"
select select "e2d1b1d7-ccc9-456b-9e96-e16306515997"
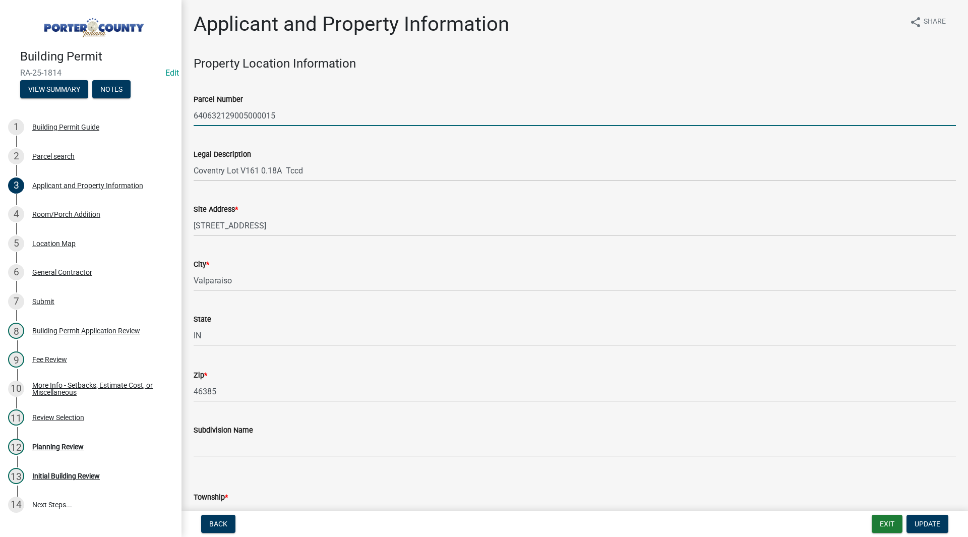
drag, startPoint x: 299, startPoint y: 116, endPoint x: 184, endPoint y: 114, distance: 115.5
click at [205, 117] on input "640632129005000015" at bounding box center [575, 115] width 762 height 21
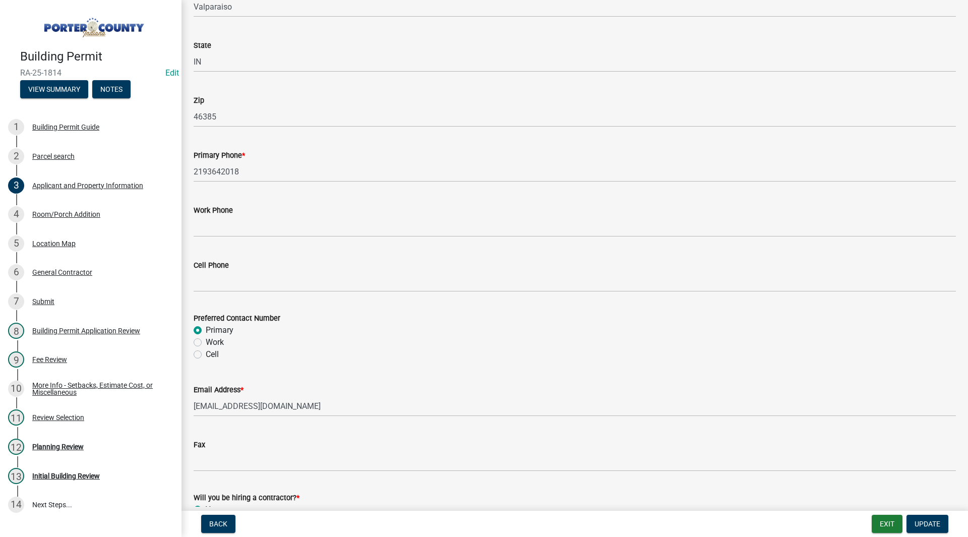
scroll to position [1349, 0]
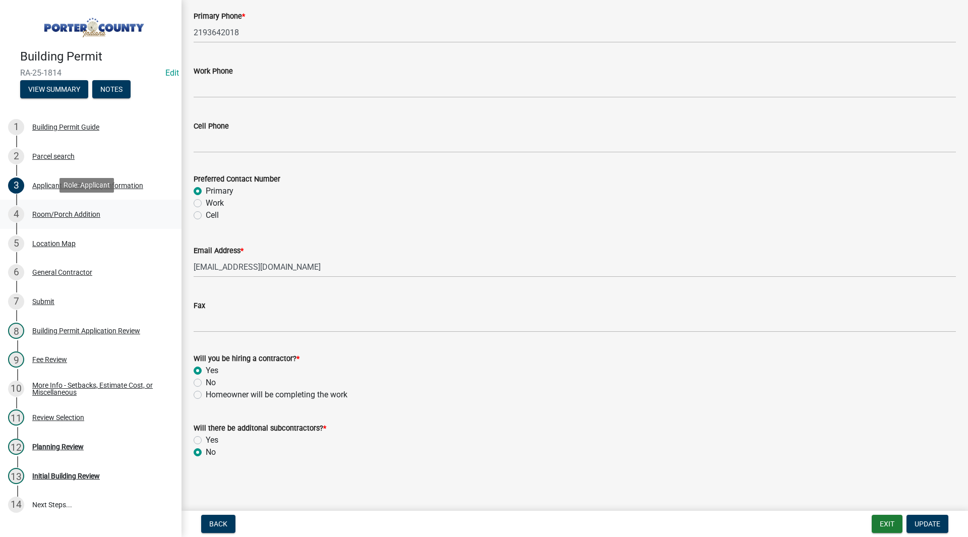
click at [84, 212] on div "Room/Porch Addition" at bounding box center [66, 214] width 68 height 7
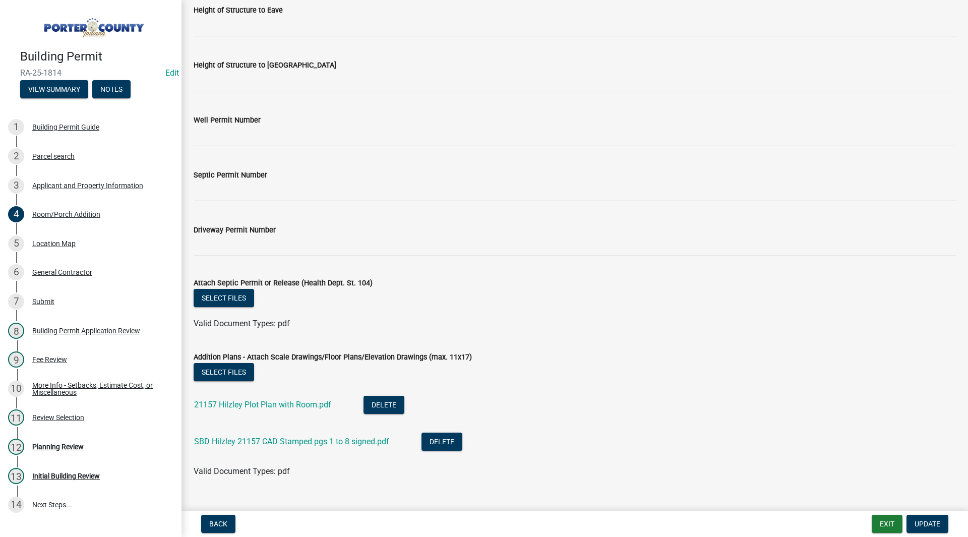
scroll to position [1743, 0]
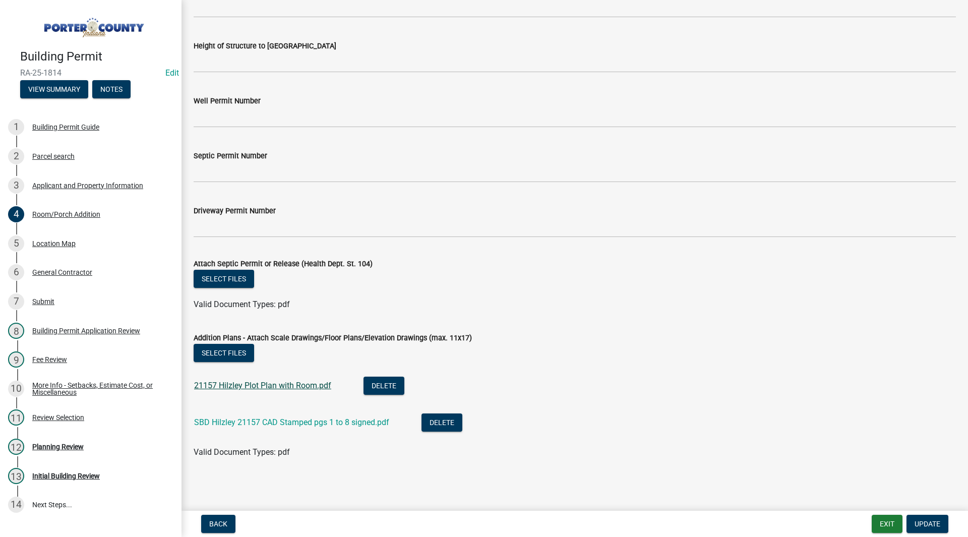
click at [283, 389] on link "21157 Hilzley Plot Plan with Room.pdf" at bounding box center [262, 386] width 137 height 10
click at [285, 422] on link "SBD Hilzley 21157 CAD Stamped pgs 1 to 8 signed.pdf" at bounding box center [291, 422] width 195 height 10
click at [52, 447] on div "Planning Review" at bounding box center [57, 446] width 51 height 7
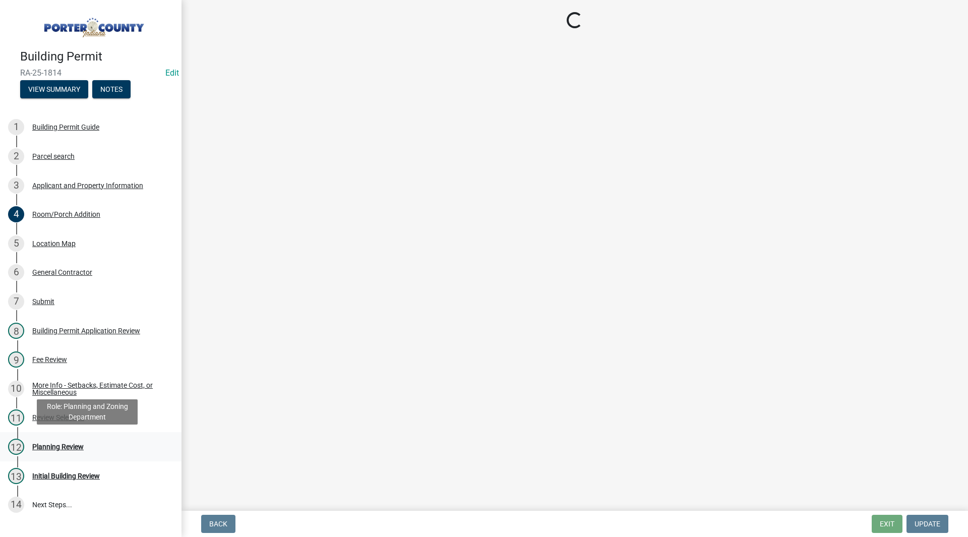
scroll to position [0, 0]
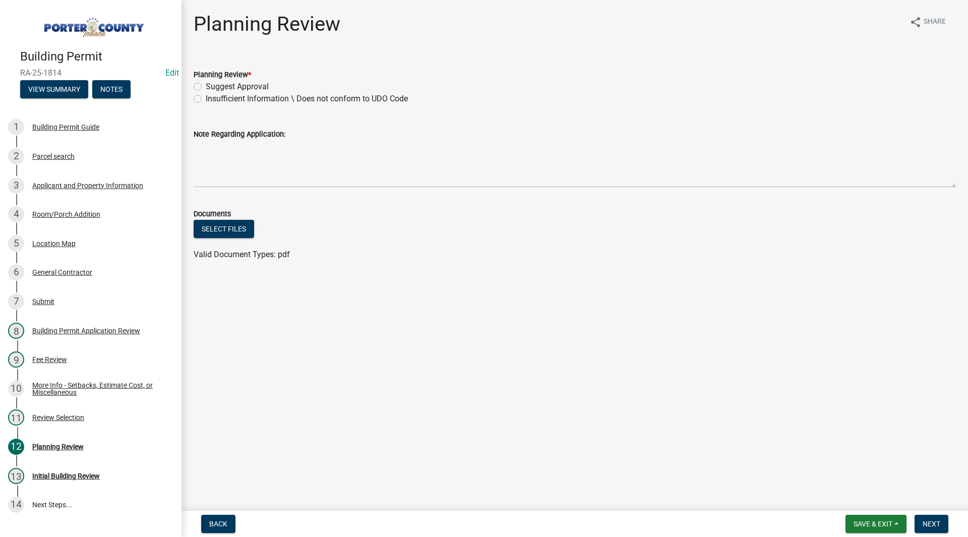
click at [222, 84] on label "Suggest Approval" at bounding box center [237, 87] width 63 height 12
click at [212, 84] on input "Suggest Approval" at bounding box center [209, 84] width 7 height 7
radio input "true"
click at [923, 521] on span "Next" at bounding box center [932, 524] width 18 height 8
